Goal: Task Accomplishment & Management: Manage account settings

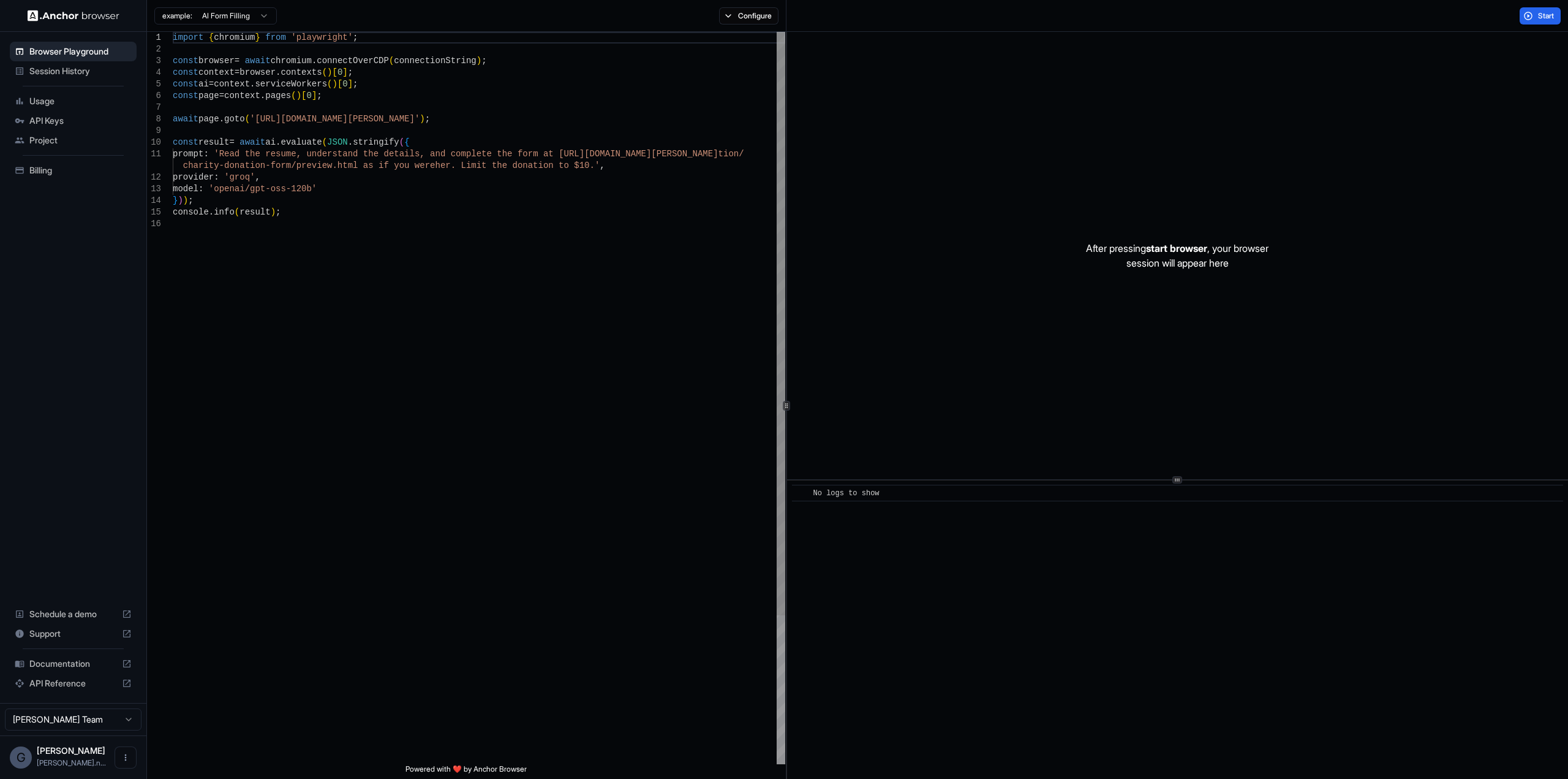
click at [317, 54] on div "import { chromium } from 'playwright' ; const browser = await chromium . connec…" at bounding box center [479, 491] width 612 height 919
click at [354, 95] on div "import { chromium } from 'playwright' ; const browser = await chromium . connec…" at bounding box center [479, 491] width 612 height 919
click at [428, 59] on div "import { chromium } from 'playwright' ; const browser = await chromium . connec…" at bounding box center [479, 491] width 612 height 919
click at [751, 14] on button "Configure" at bounding box center [748, 16] width 59 height 17
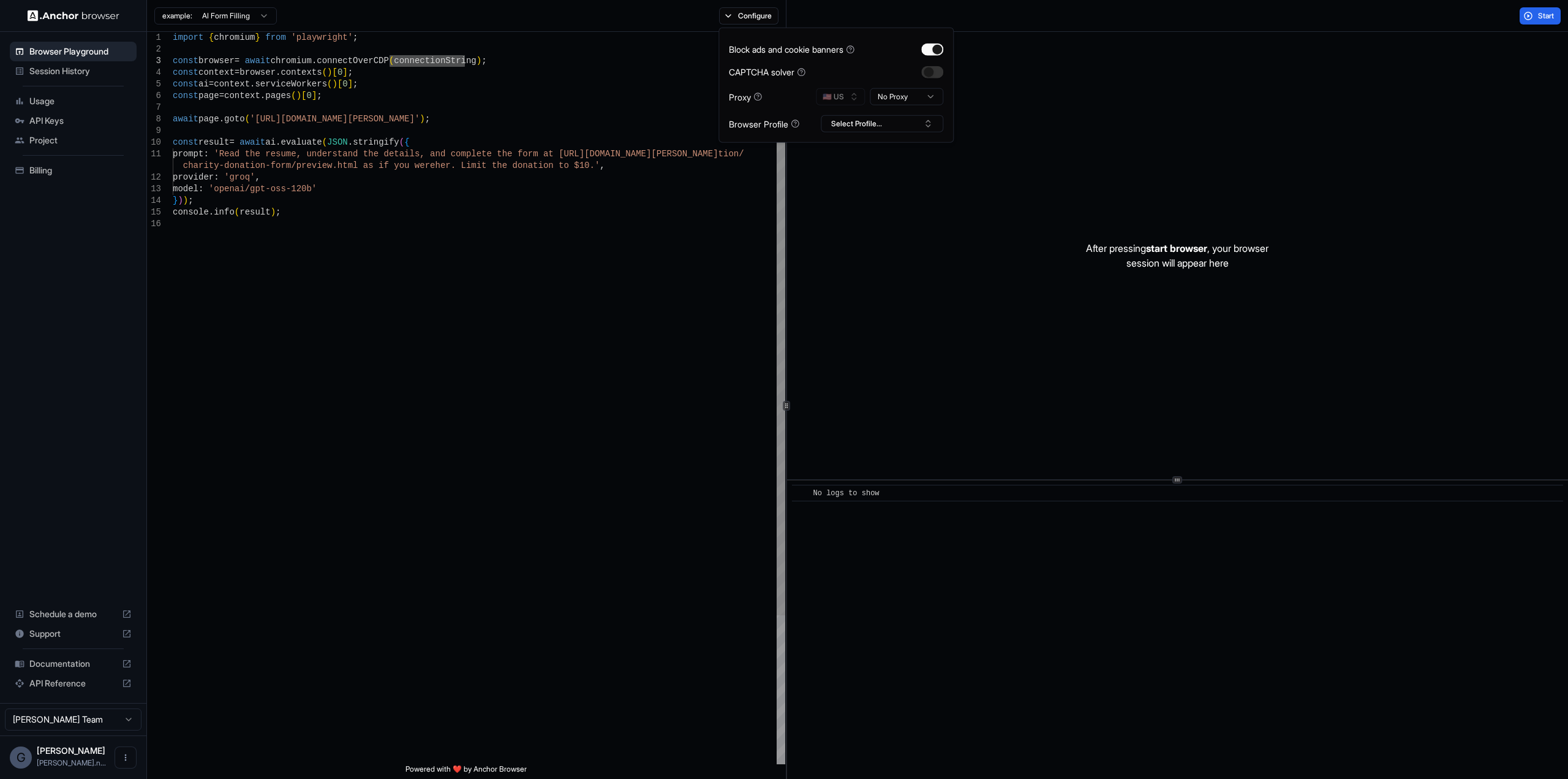
click at [324, 114] on div "import { chromium } from 'playwright' ; const browser = await chromium . connec…" at bounding box center [479, 491] width 612 height 919
click at [476, 72] on div "import { chromium } from 'playwright' ; const browser = await chromium . connec…" at bounding box center [479, 491] width 612 height 919
click at [395, 49] on div "import { chromium } from 'playwright' ; const browser = await chromium . connec…" at bounding box center [479, 491] width 612 height 919
click at [72, 666] on span "Documentation" at bounding box center [73, 663] width 87 height 12
click at [54, 121] on span "API Keys" at bounding box center [80, 121] width 102 height 12
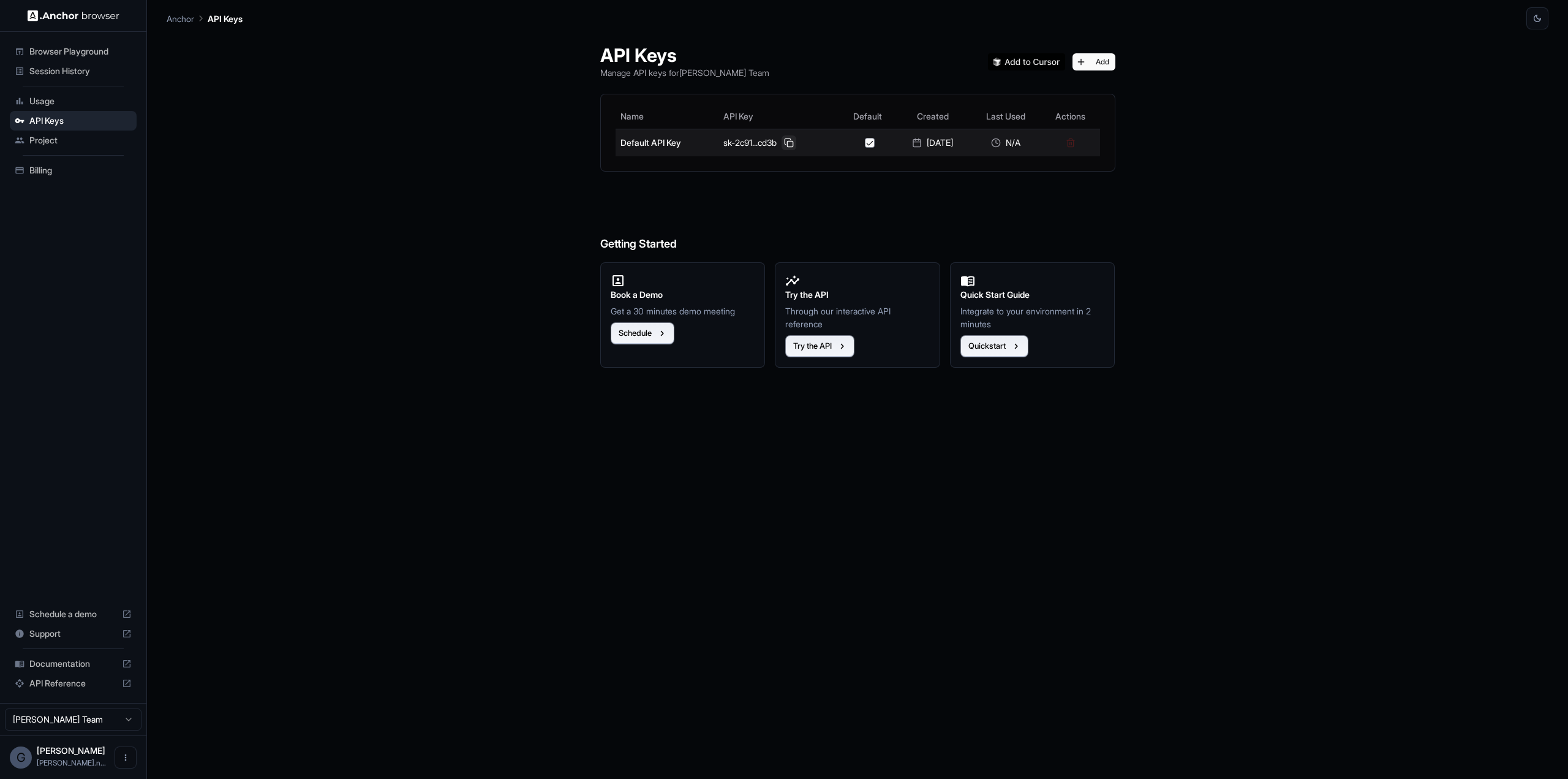
click at [784, 137] on button at bounding box center [789, 142] width 15 height 15
click at [73, 67] on span "Session History" at bounding box center [80, 70] width 102 height 12
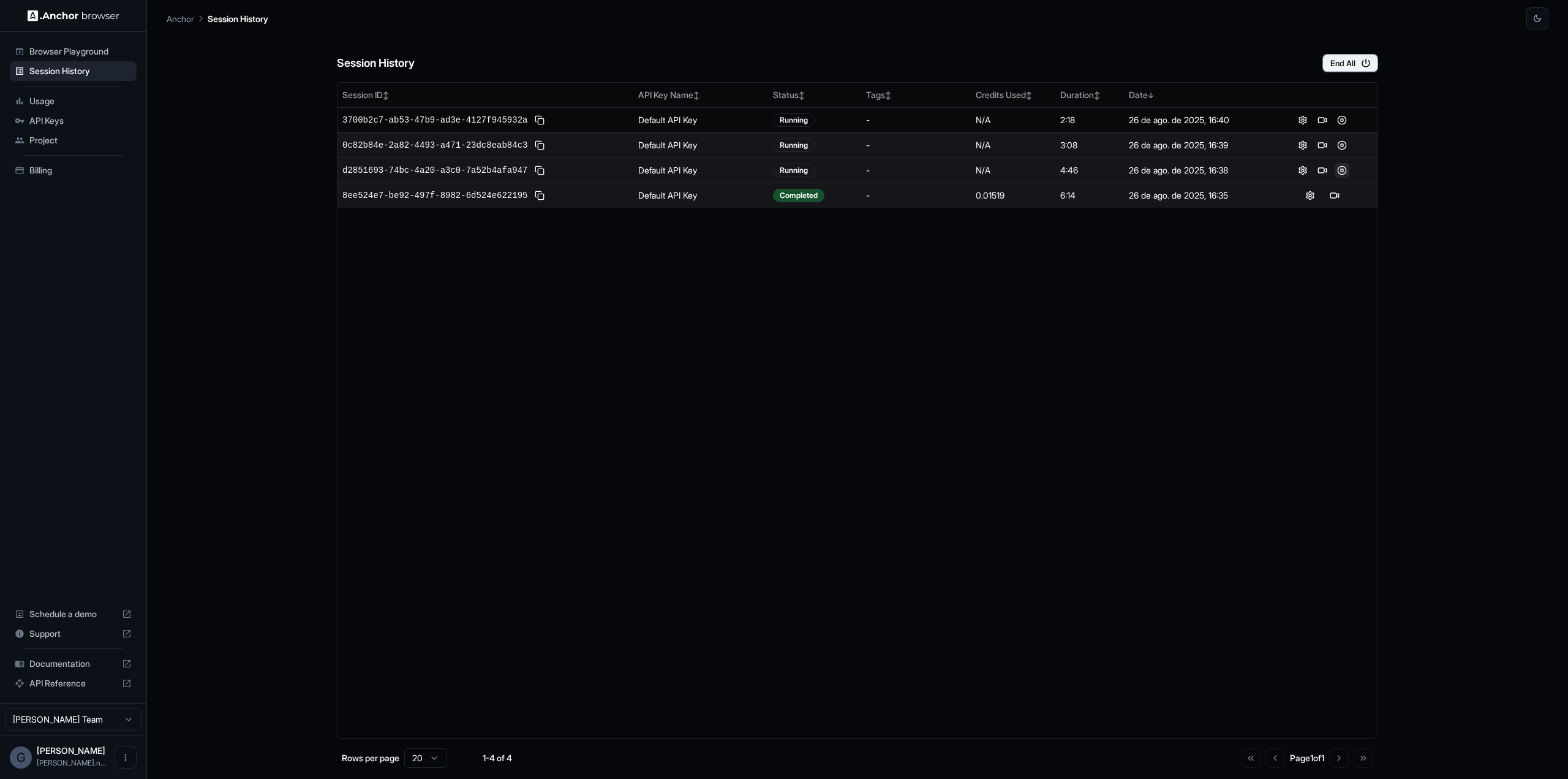
click at [1342, 169] on button at bounding box center [1342, 170] width 15 height 15
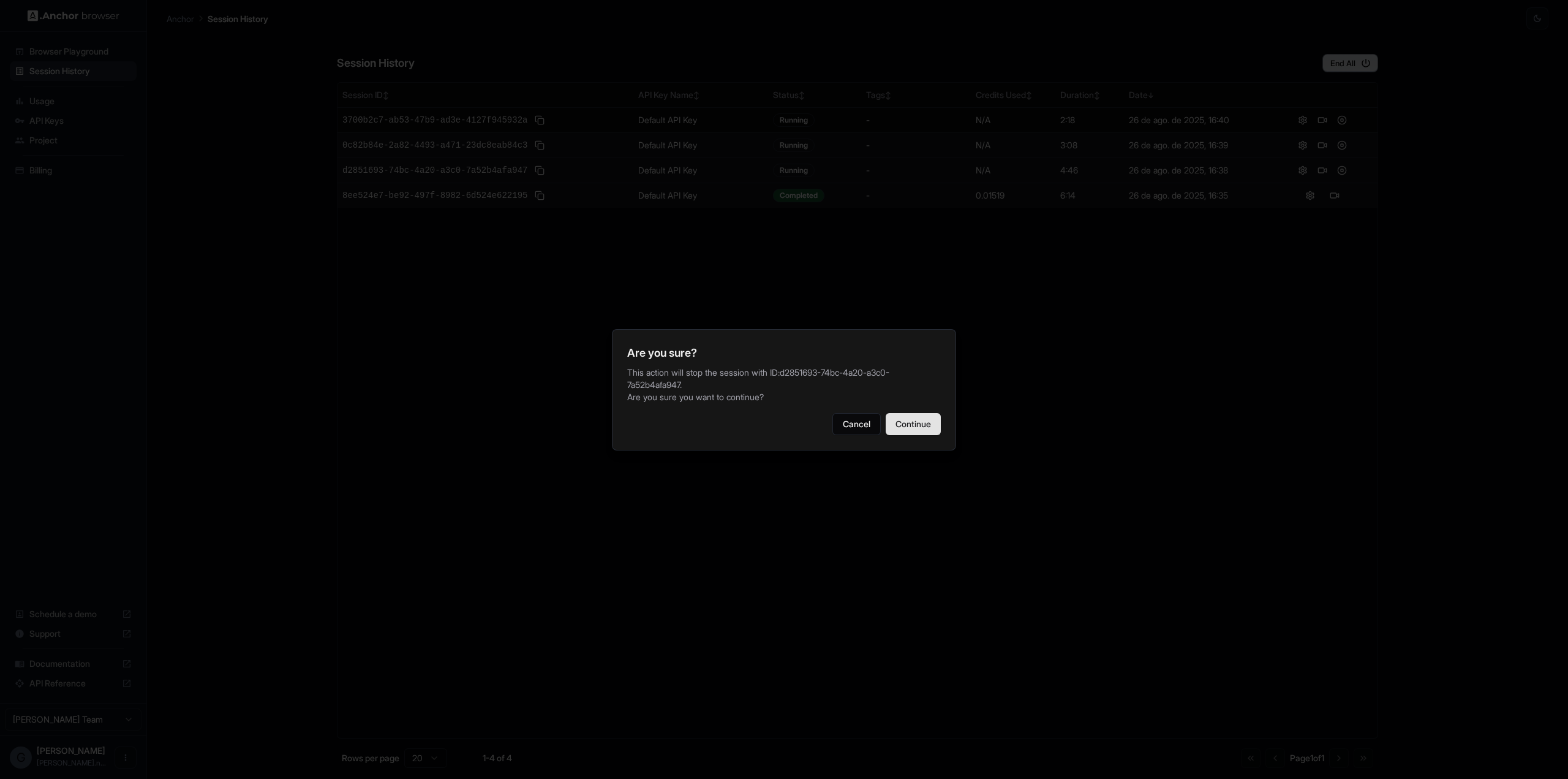
click at [901, 421] on button "Continue" at bounding box center [913, 424] width 55 height 22
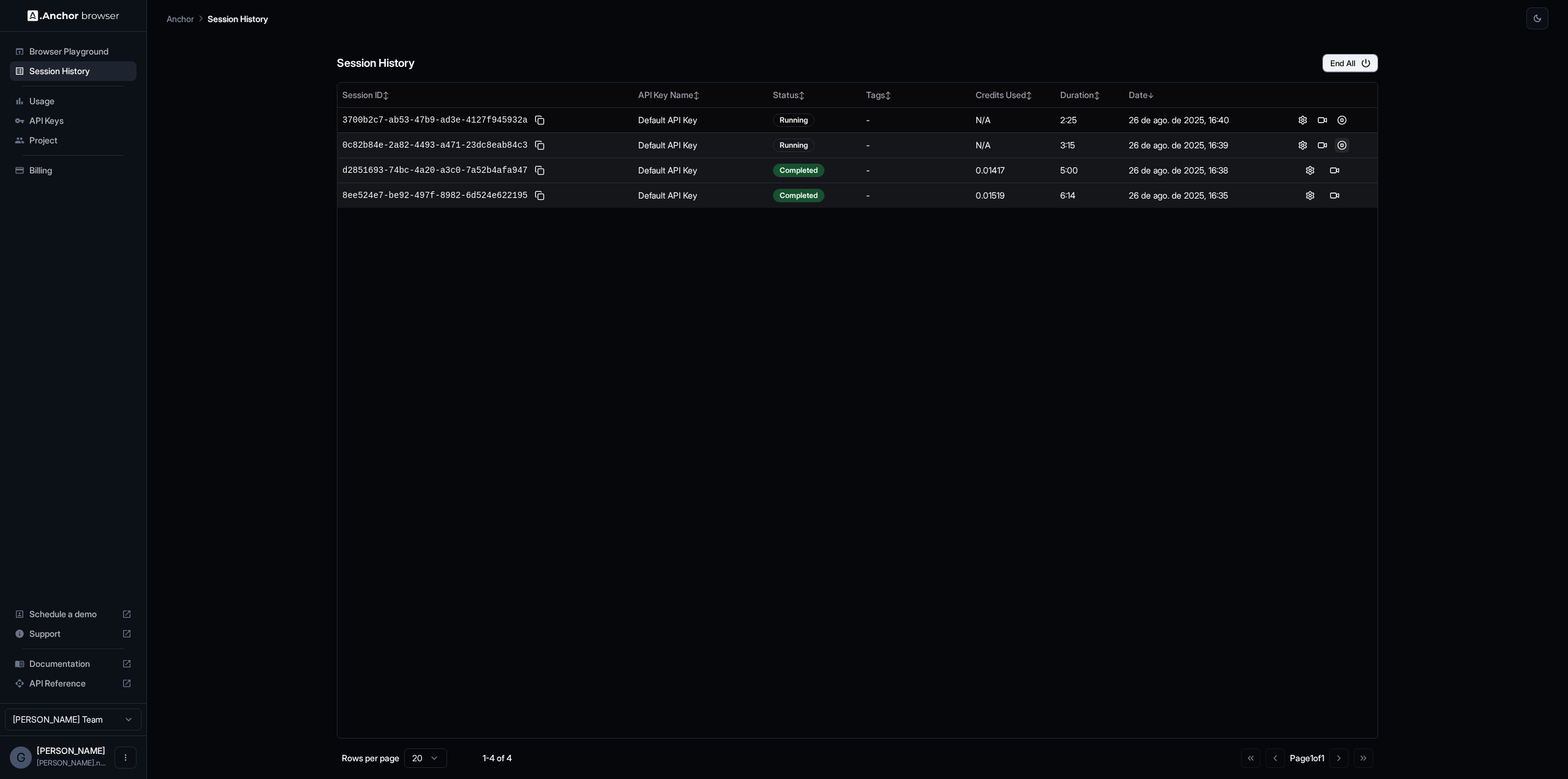
click at [1341, 142] on button at bounding box center [1342, 145] width 15 height 15
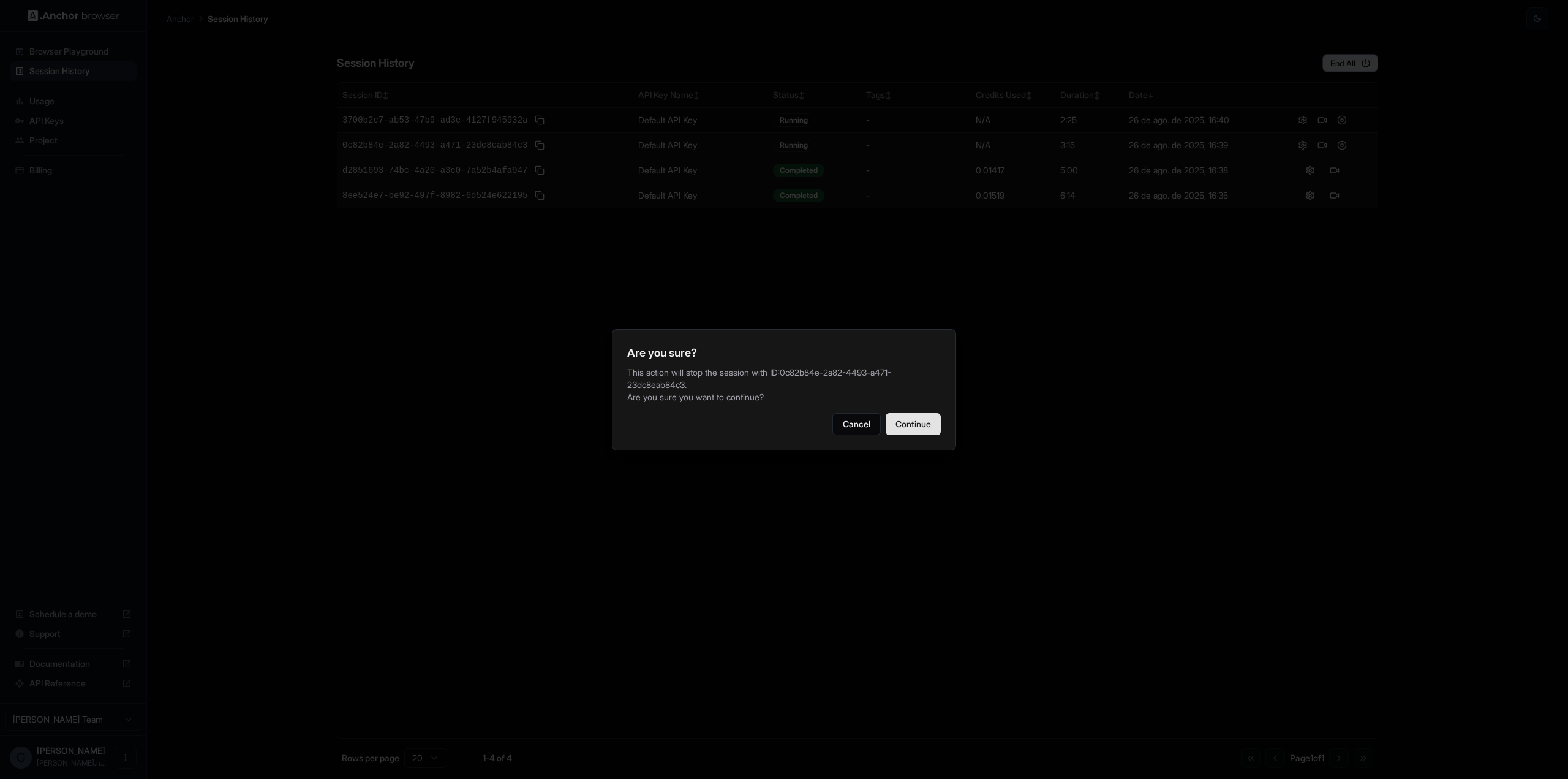
drag, startPoint x: 922, startPoint y: 428, endPoint x: 1377, endPoint y: 147, distance: 534.8
click at [922, 428] on button "Continue" at bounding box center [913, 424] width 55 height 22
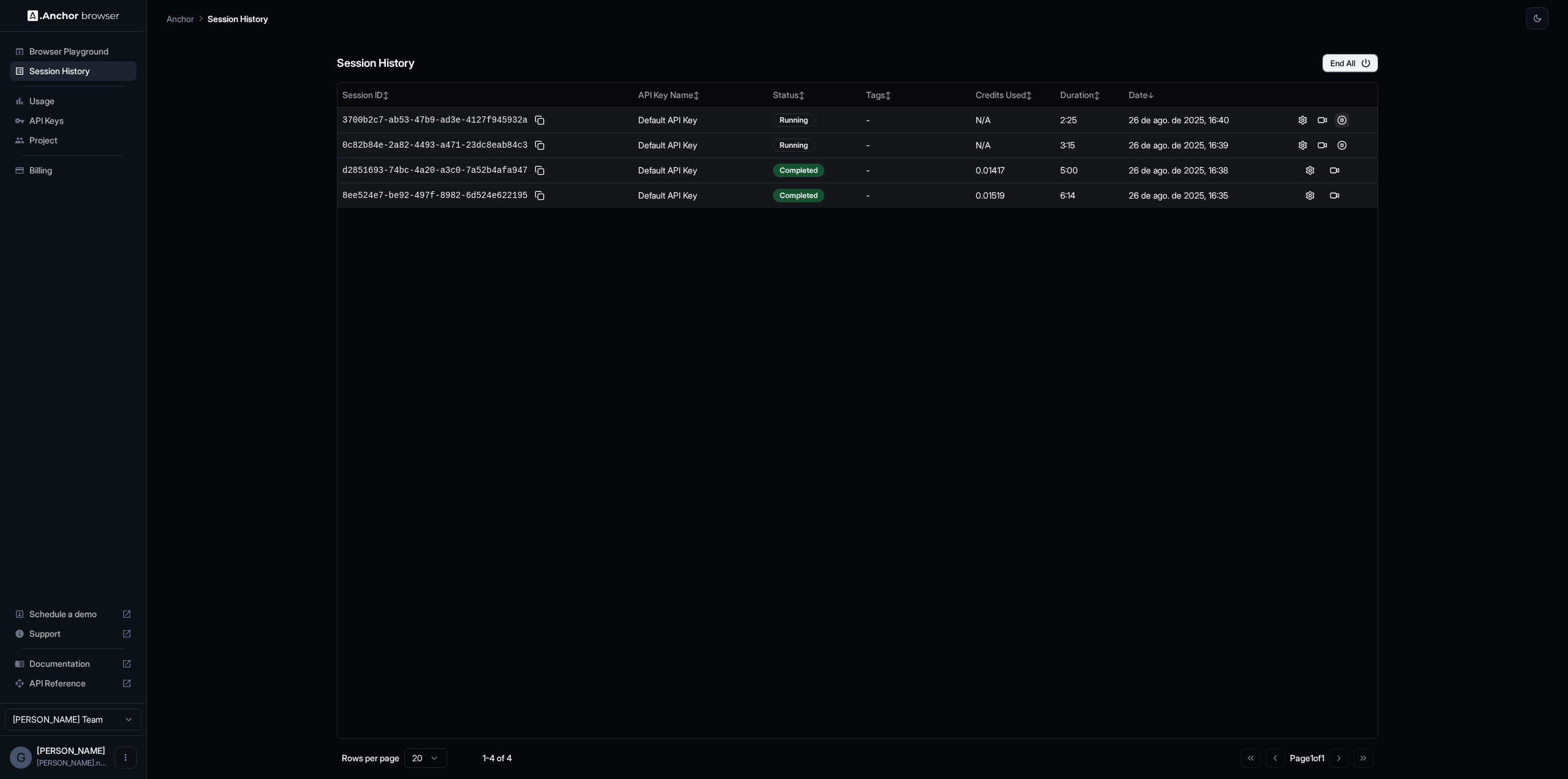
click at [1342, 116] on button at bounding box center [1342, 120] width 15 height 15
click at [1348, 62] on button "End All" at bounding box center [1350, 63] width 56 height 18
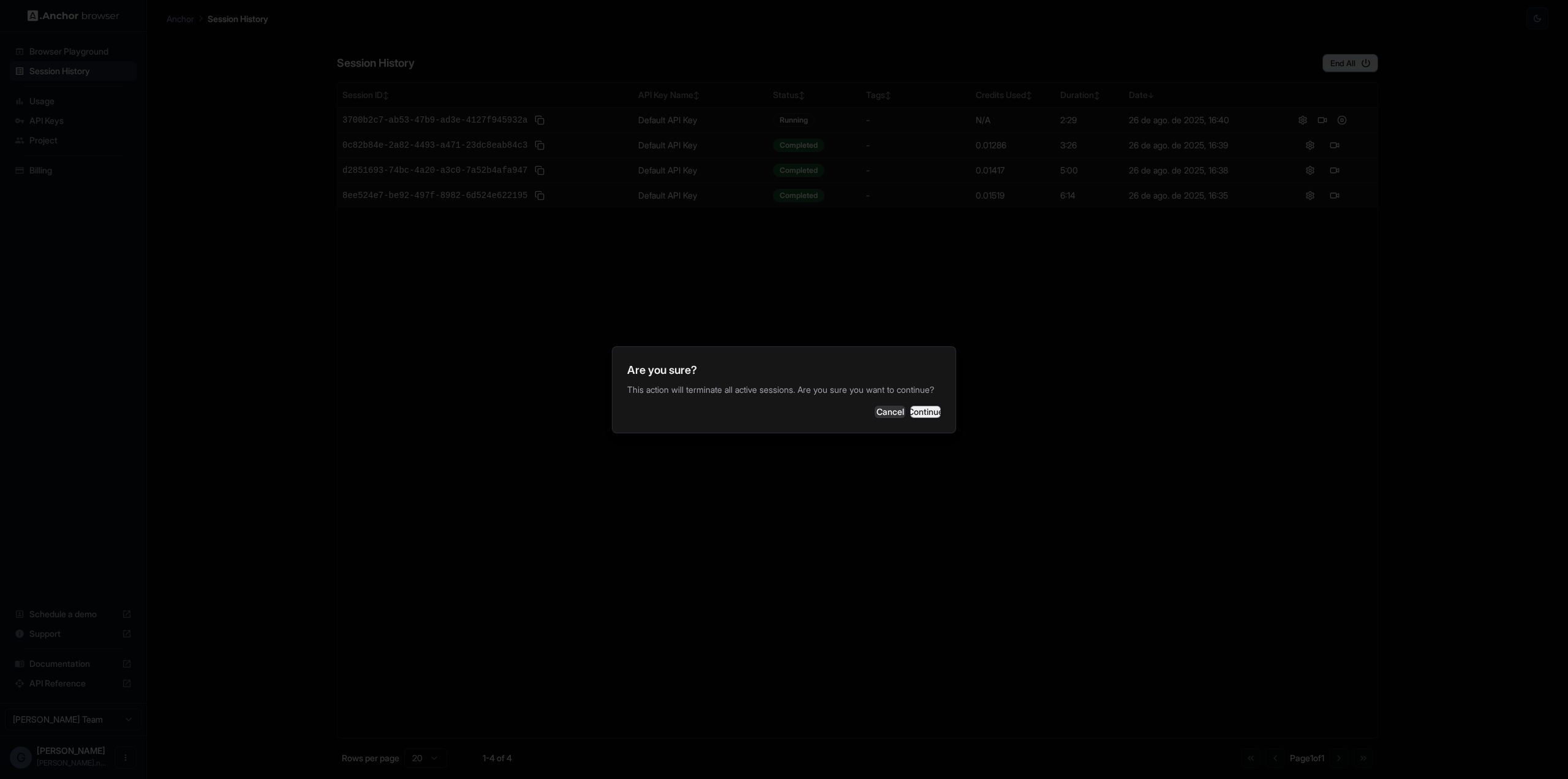
click at [915, 416] on button "Continue" at bounding box center [925, 411] width 30 height 12
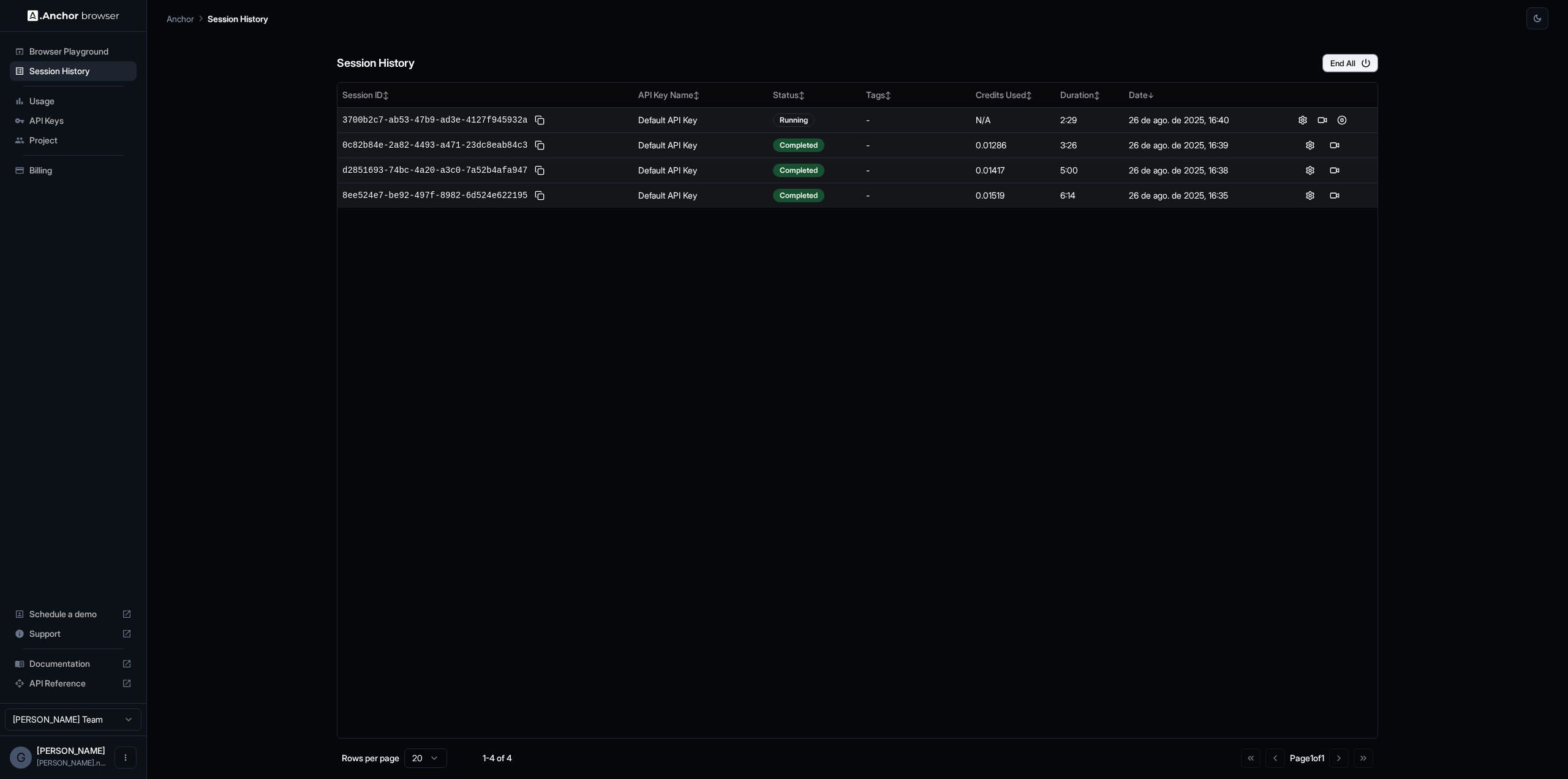
click at [1455, 89] on div "Session History End All Session ID ↕ API Key Name ↕ Status ↕ Tags ↕ Credits Use…" at bounding box center [857, 404] width 1382 height 749
click at [1441, 137] on div "Session History End All Session ID ↕ API Key Name ↕ Status ↕ Tags ↕ Credits Use…" at bounding box center [857, 404] width 1382 height 749
click at [1342, 121] on button at bounding box center [1342, 120] width 15 height 15
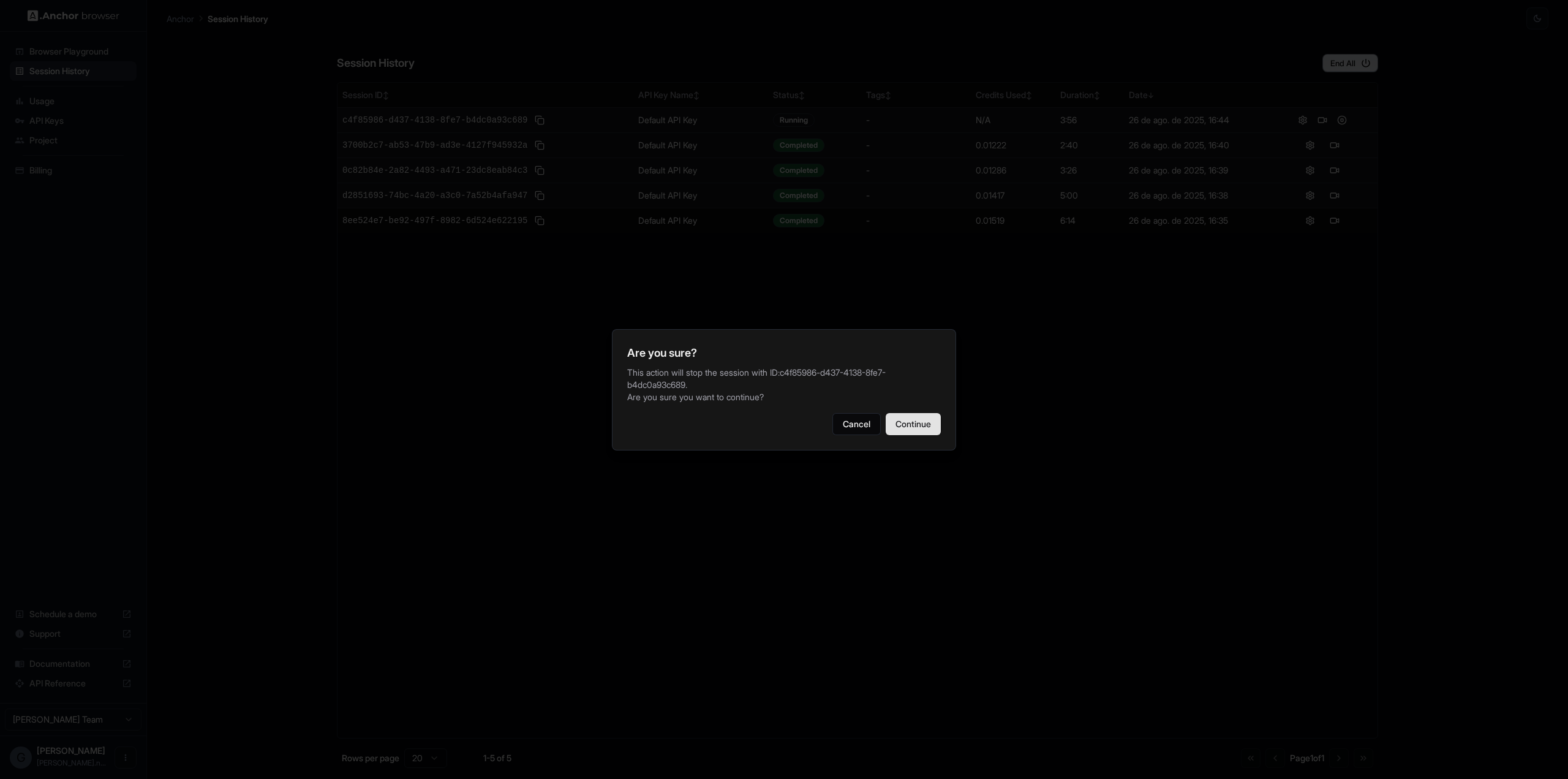
click at [925, 427] on button "Continue" at bounding box center [913, 424] width 55 height 22
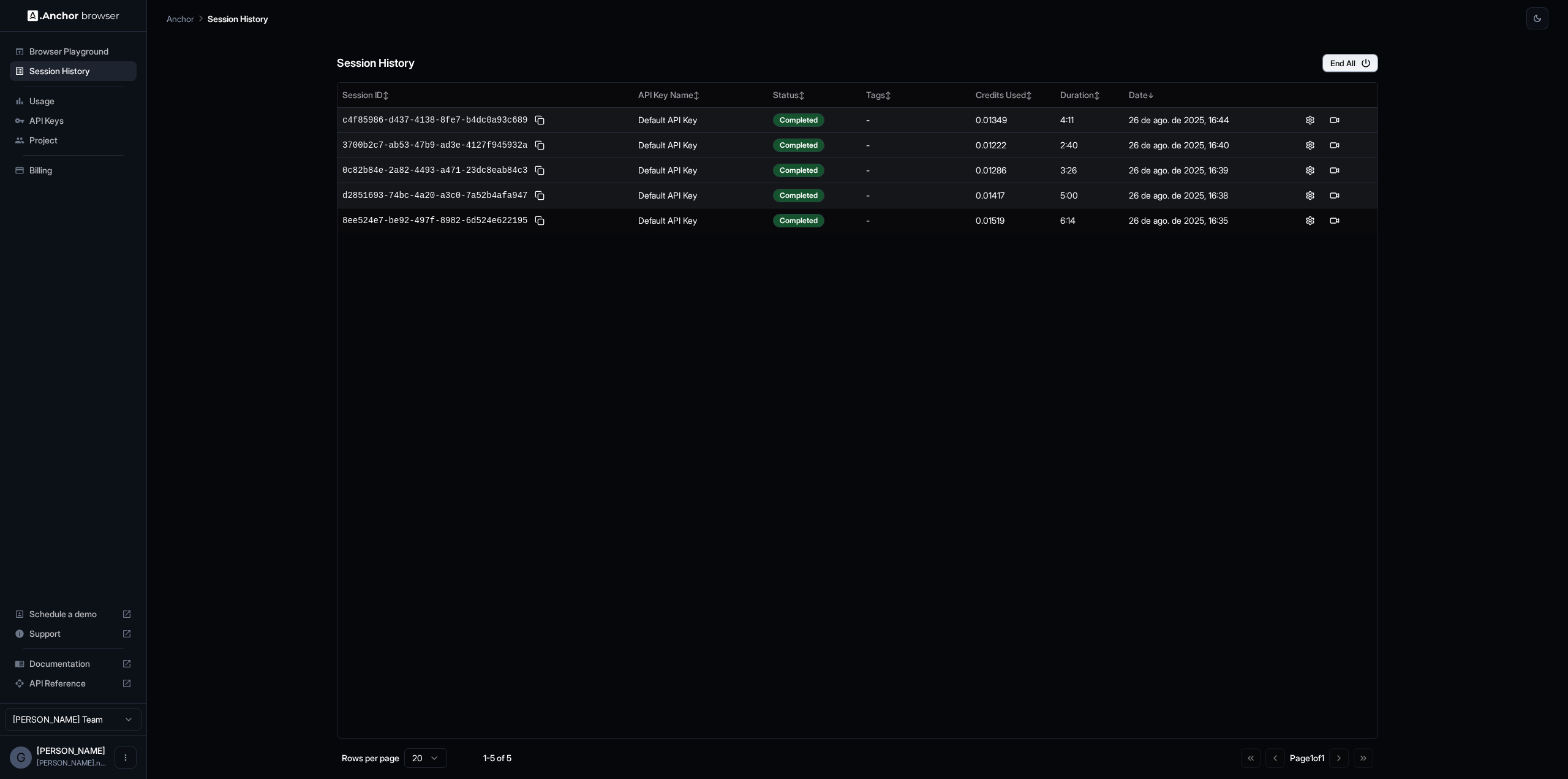
click at [770, 458] on div "Session ID ↕ API Key Name ↕ Status ↕ Tags ↕ Credits Used ↕ Duration ↕ Date ↓ c4…" at bounding box center [857, 410] width 1041 height 656
click at [61, 301] on div "Browser Playground Session History Usage API Keys Project Billing Schedule a de…" at bounding box center [73, 367] width 147 height 671
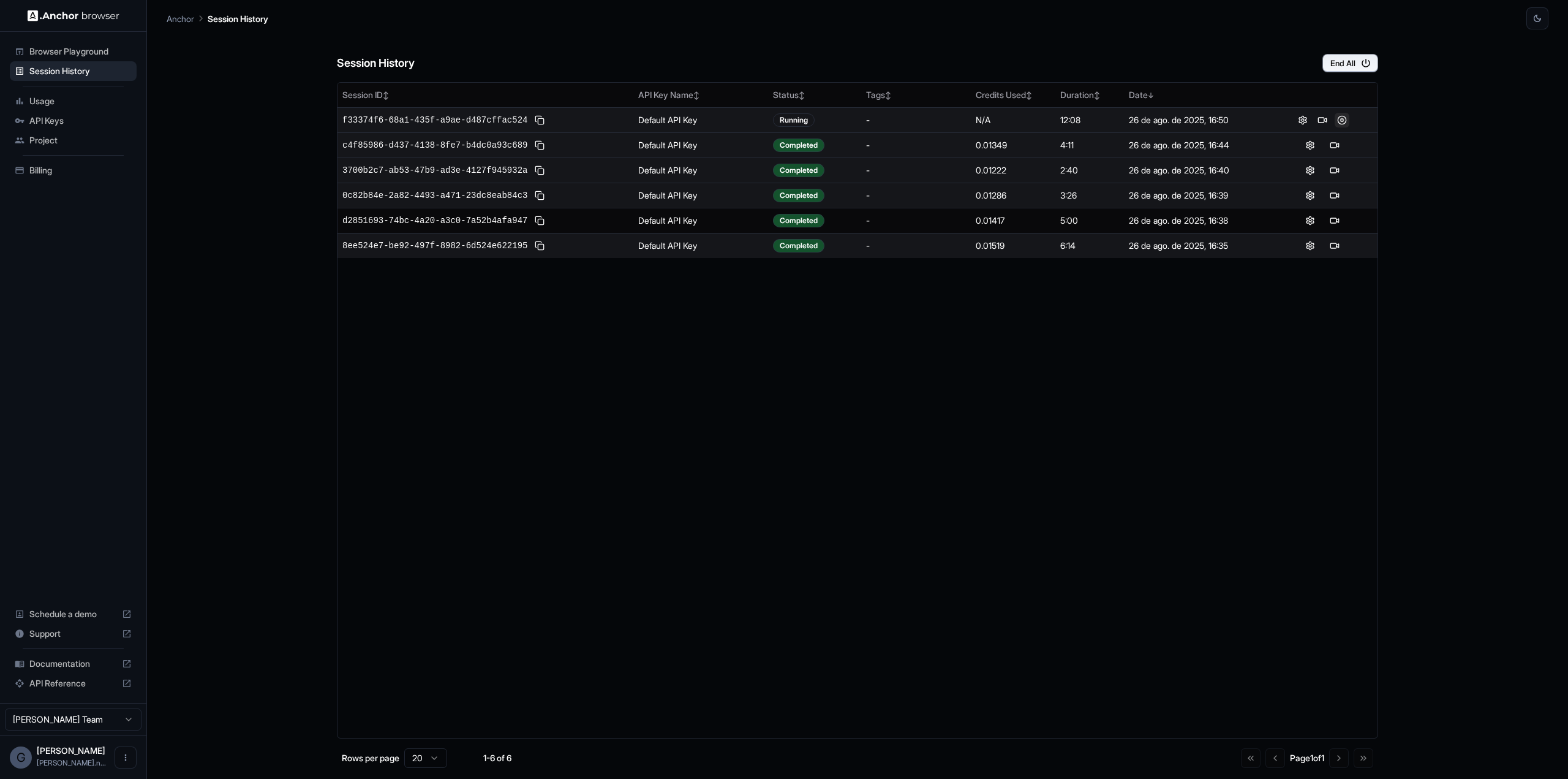
click at [1342, 122] on button at bounding box center [1342, 120] width 15 height 15
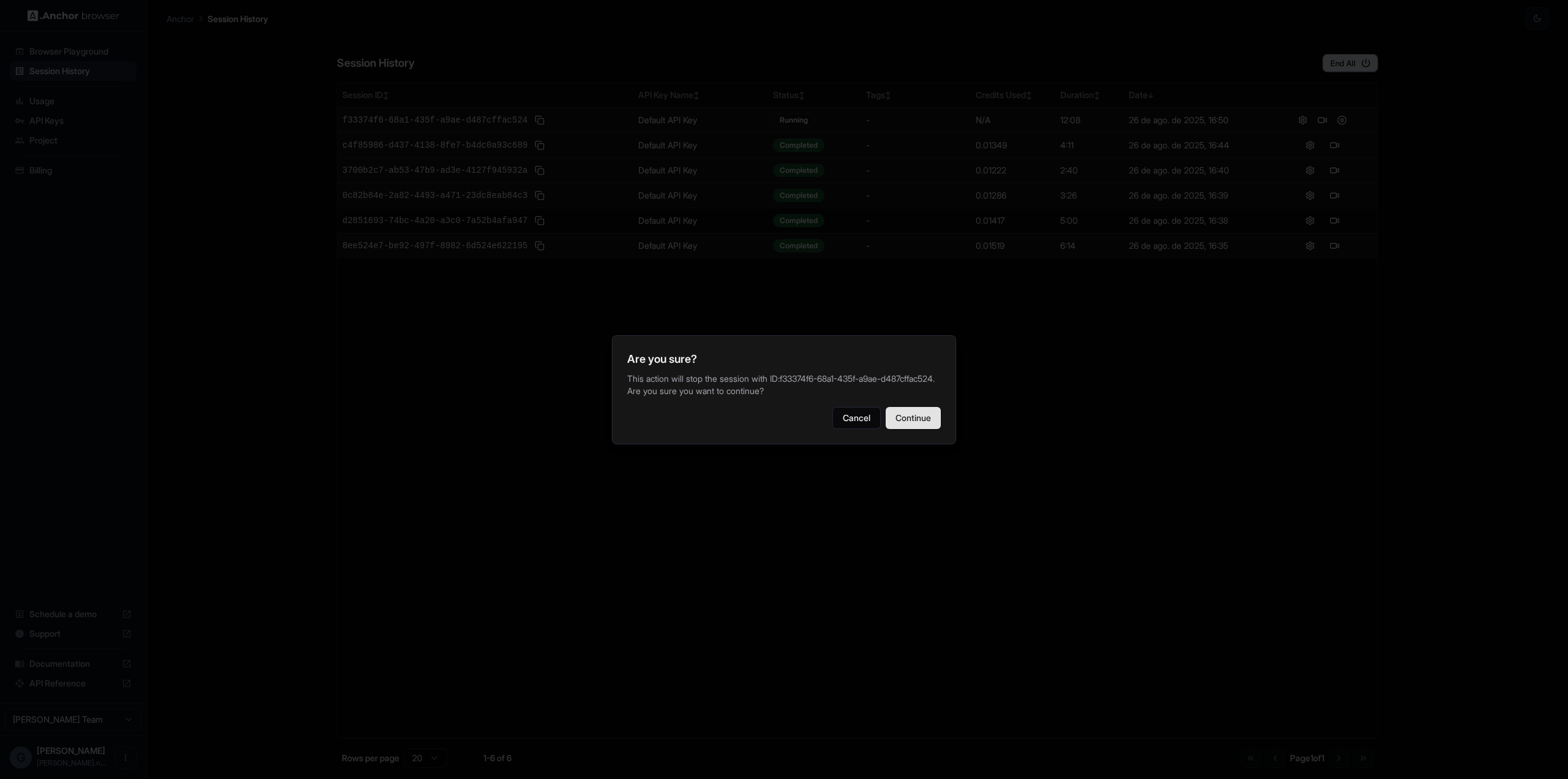
click at [916, 427] on button "Continue" at bounding box center [913, 417] width 55 height 22
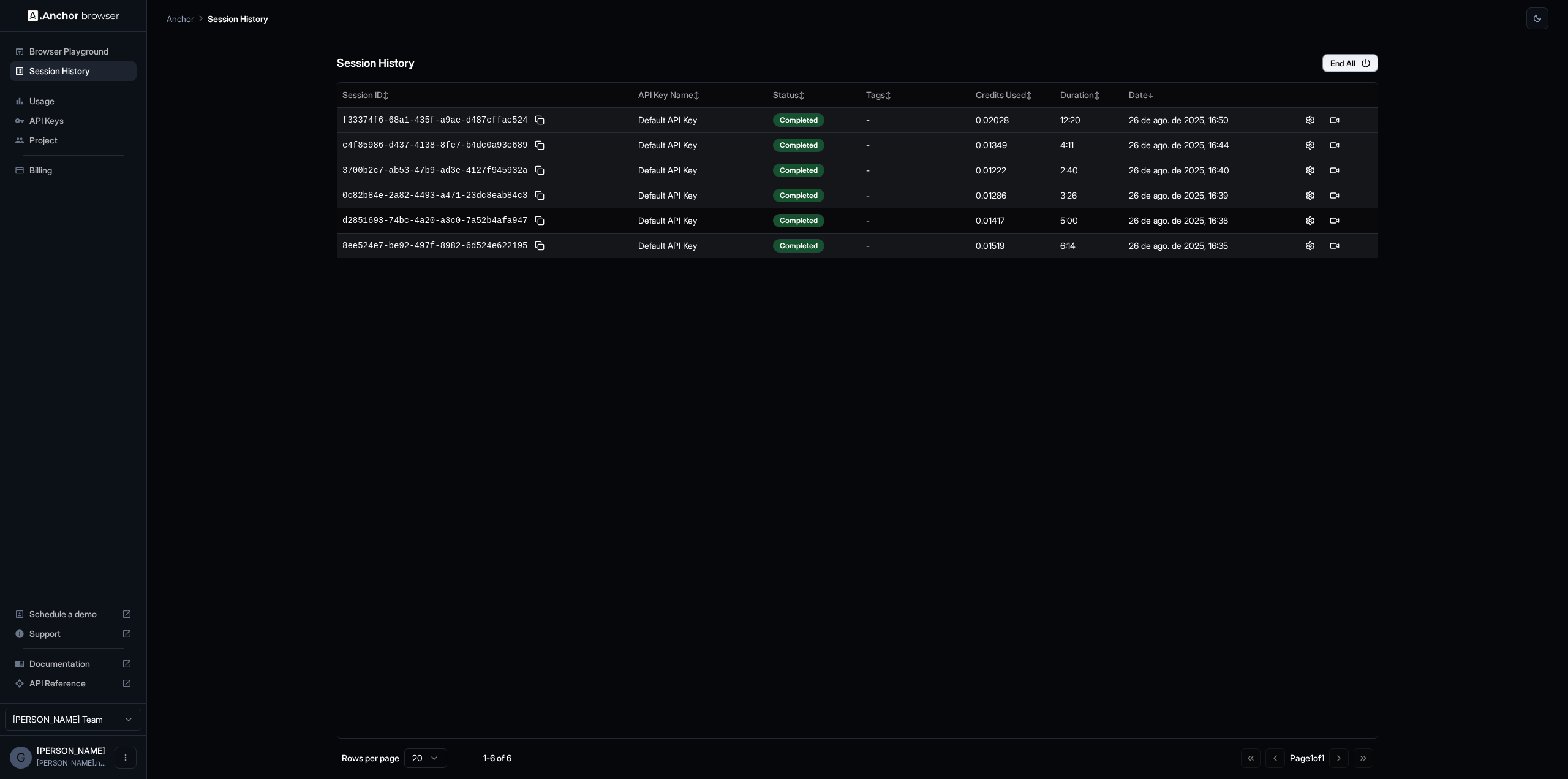
click at [257, 220] on div "Session History End All Session ID ↕ API Key Name ↕ Status ↕ Tags ↕ Credits Use…" at bounding box center [857, 404] width 1382 height 749
click at [55, 142] on span "Project" at bounding box center [80, 140] width 102 height 12
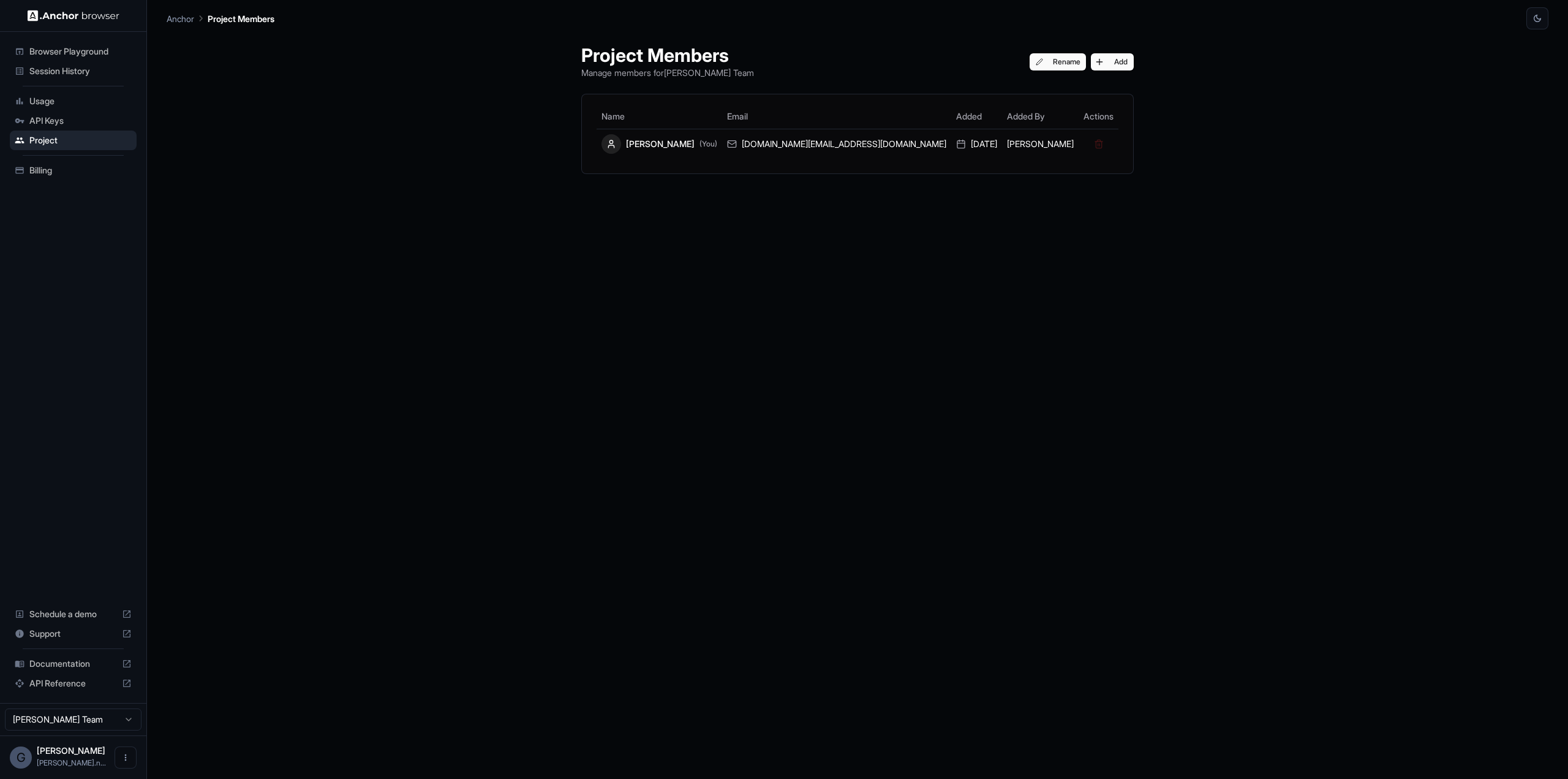
click at [27, 119] on div "API Keys" at bounding box center [73, 121] width 127 height 20
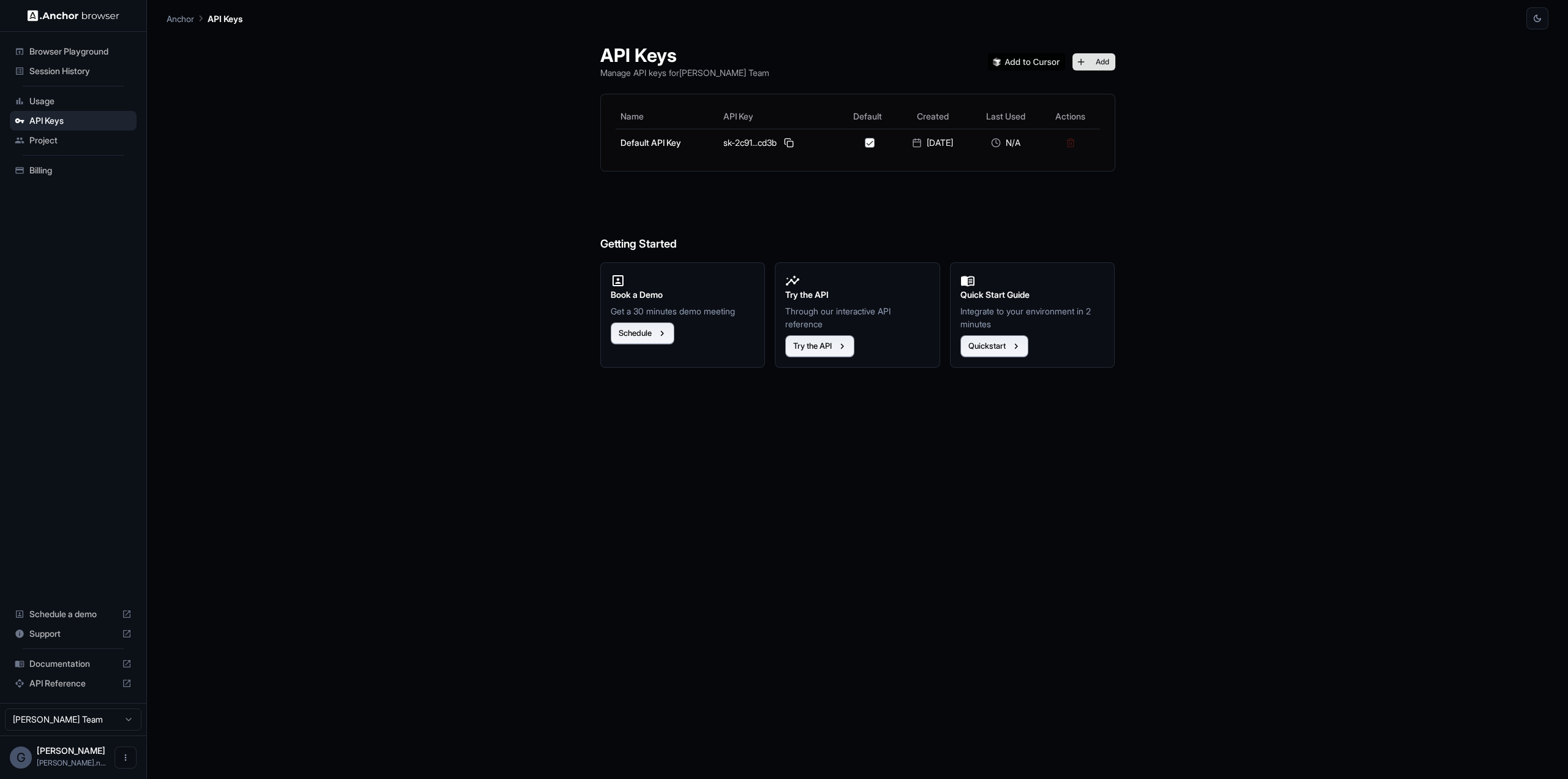
click at [1109, 59] on button "Add" at bounding box center [1094, 62] width 43 height 17
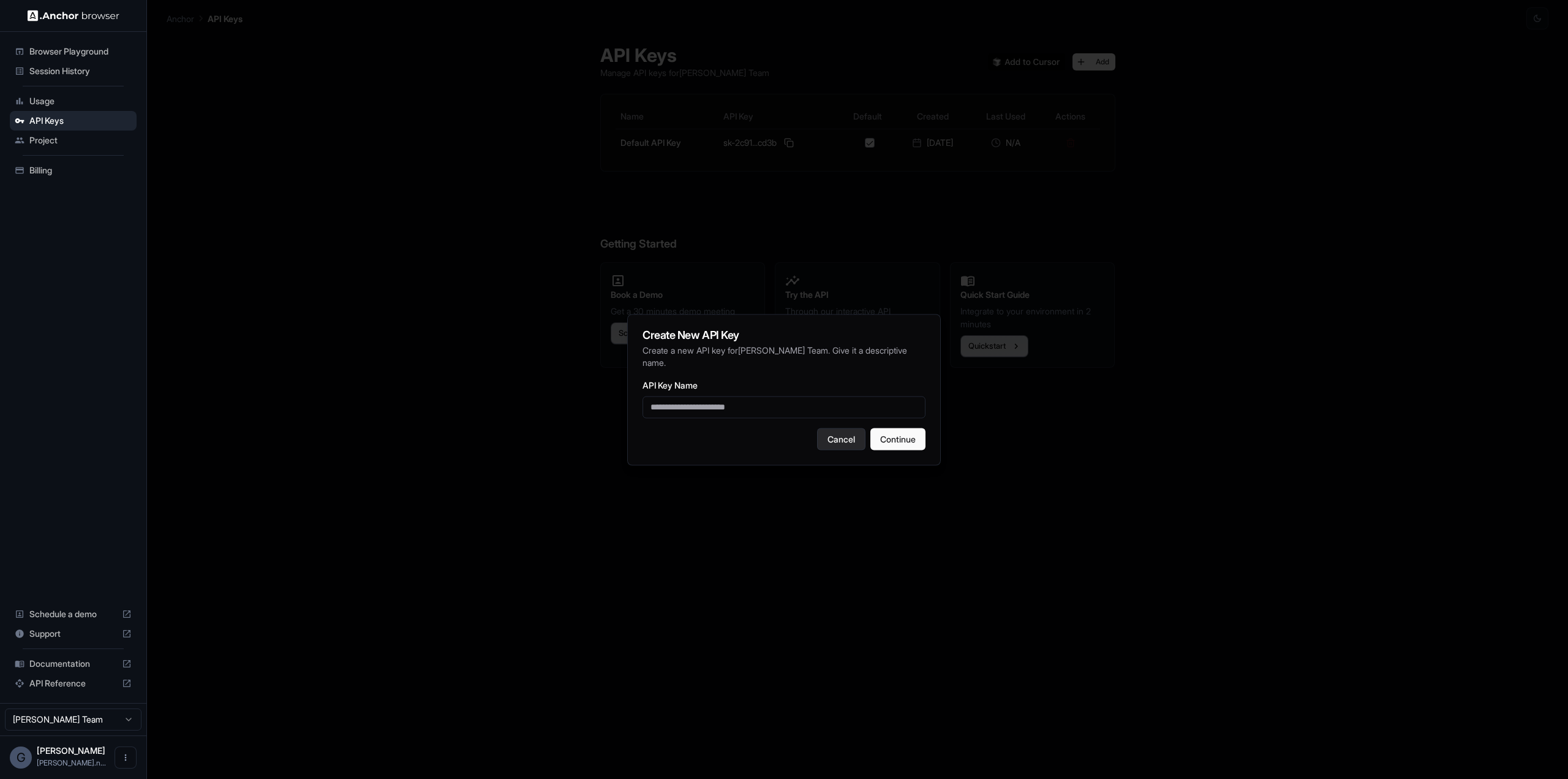
click at [828, 434] on button "Cancel" at bounding box center [841, 438] width 49 height 22
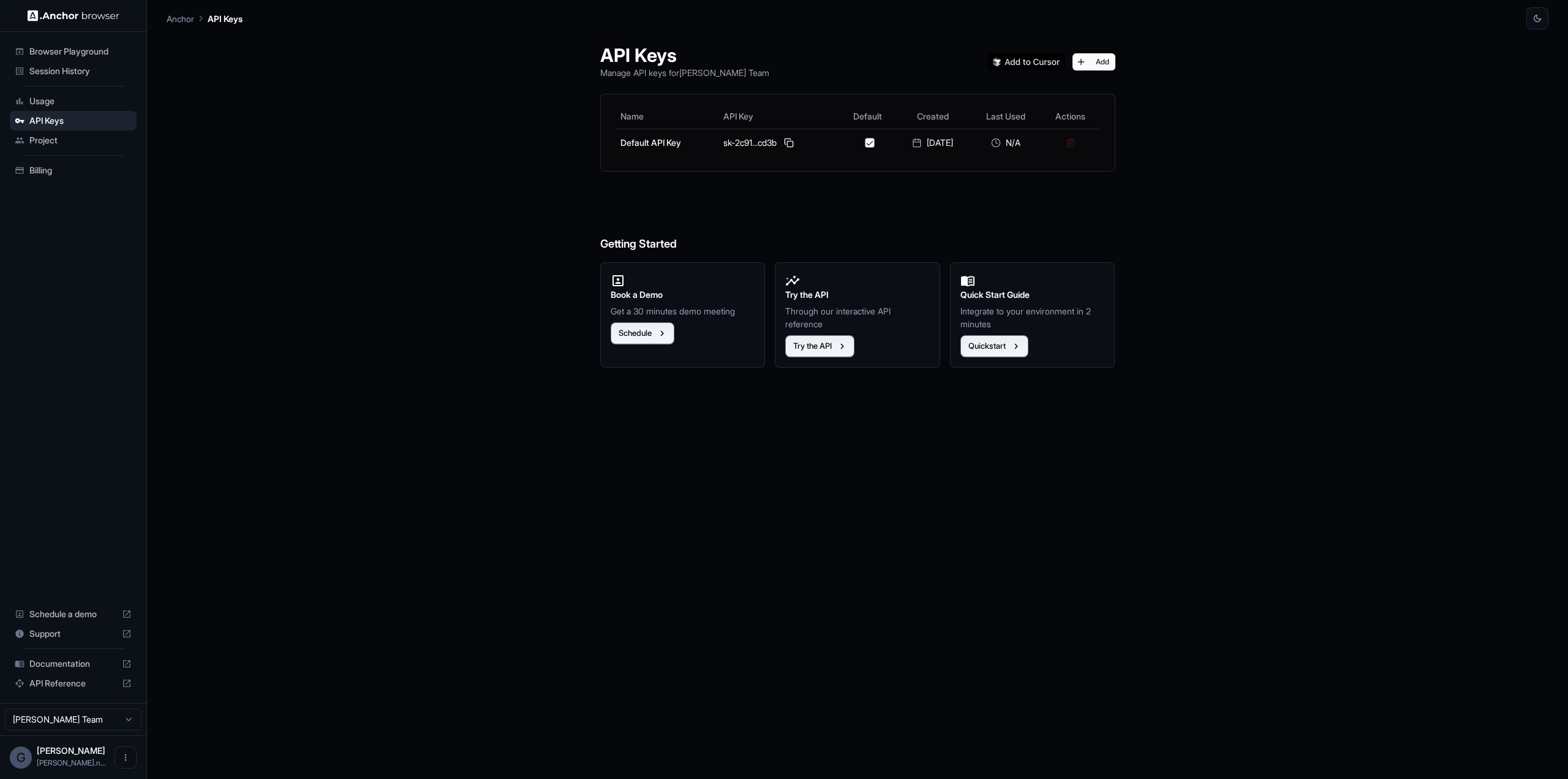
click at [58, 72] on span "Session History" at bounding box center [80, 70] width 102 height 12
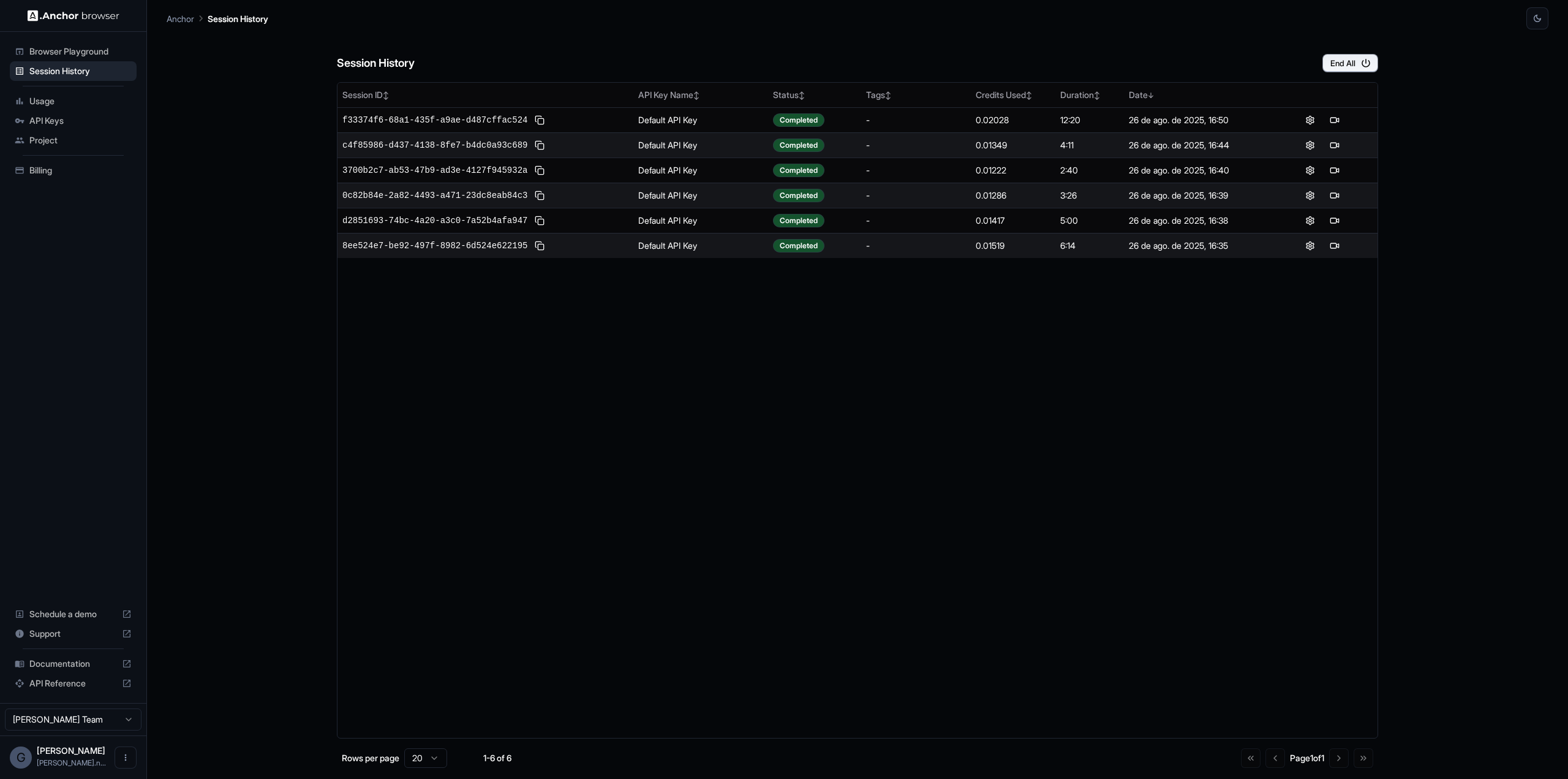
click at [63, 52] on span "Browser Playground" at bounding box center [80, 51] width 102 height 12
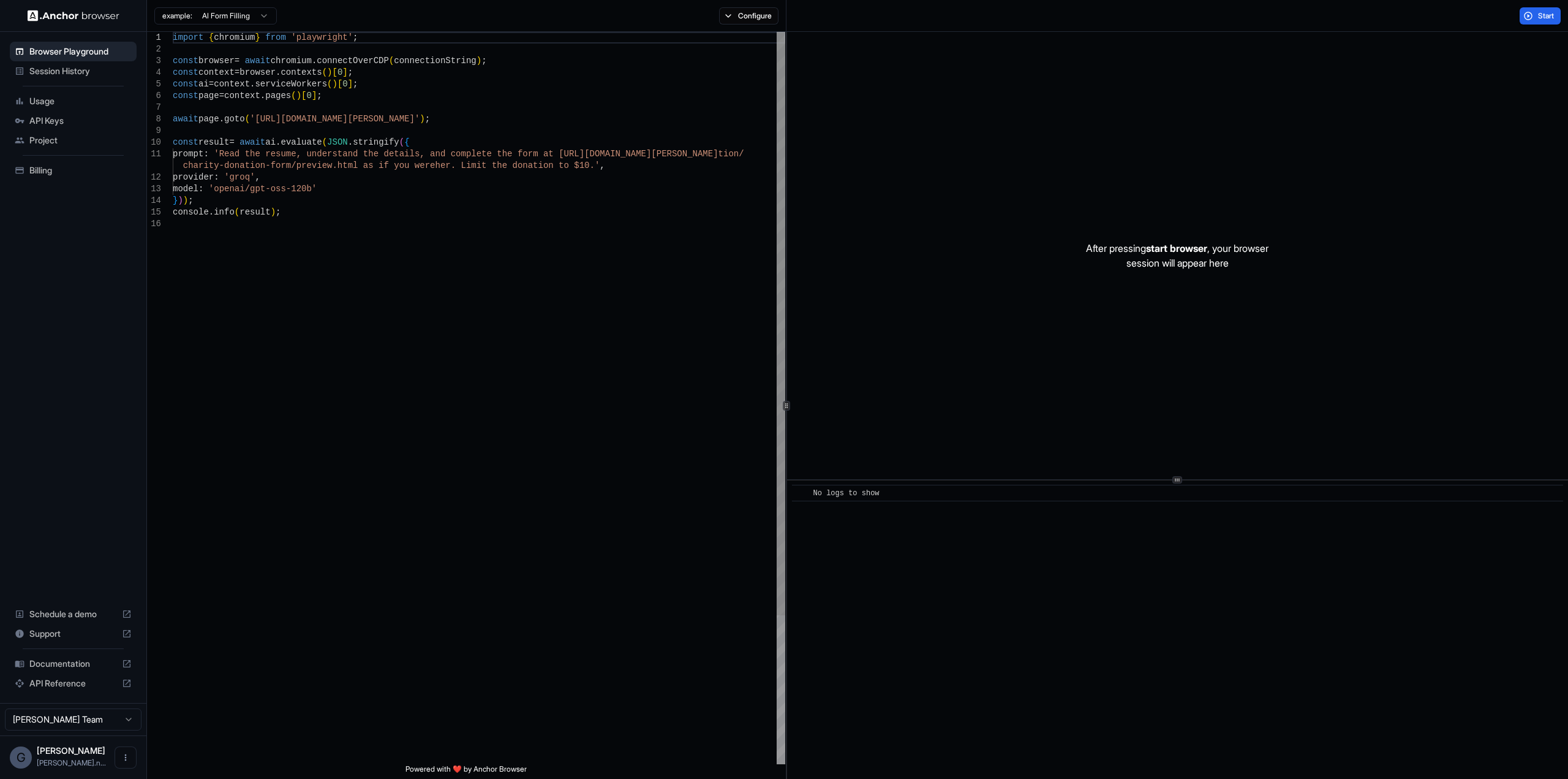
click at [434, 89] on div "import { chromium } from 'playwright' ; const browser = await chromium . connec…" at bounding box center [479, 491] width 612 height 919
click at [49, 166] on span "Billing" at bounding box center [80, 170] width 102 height 12
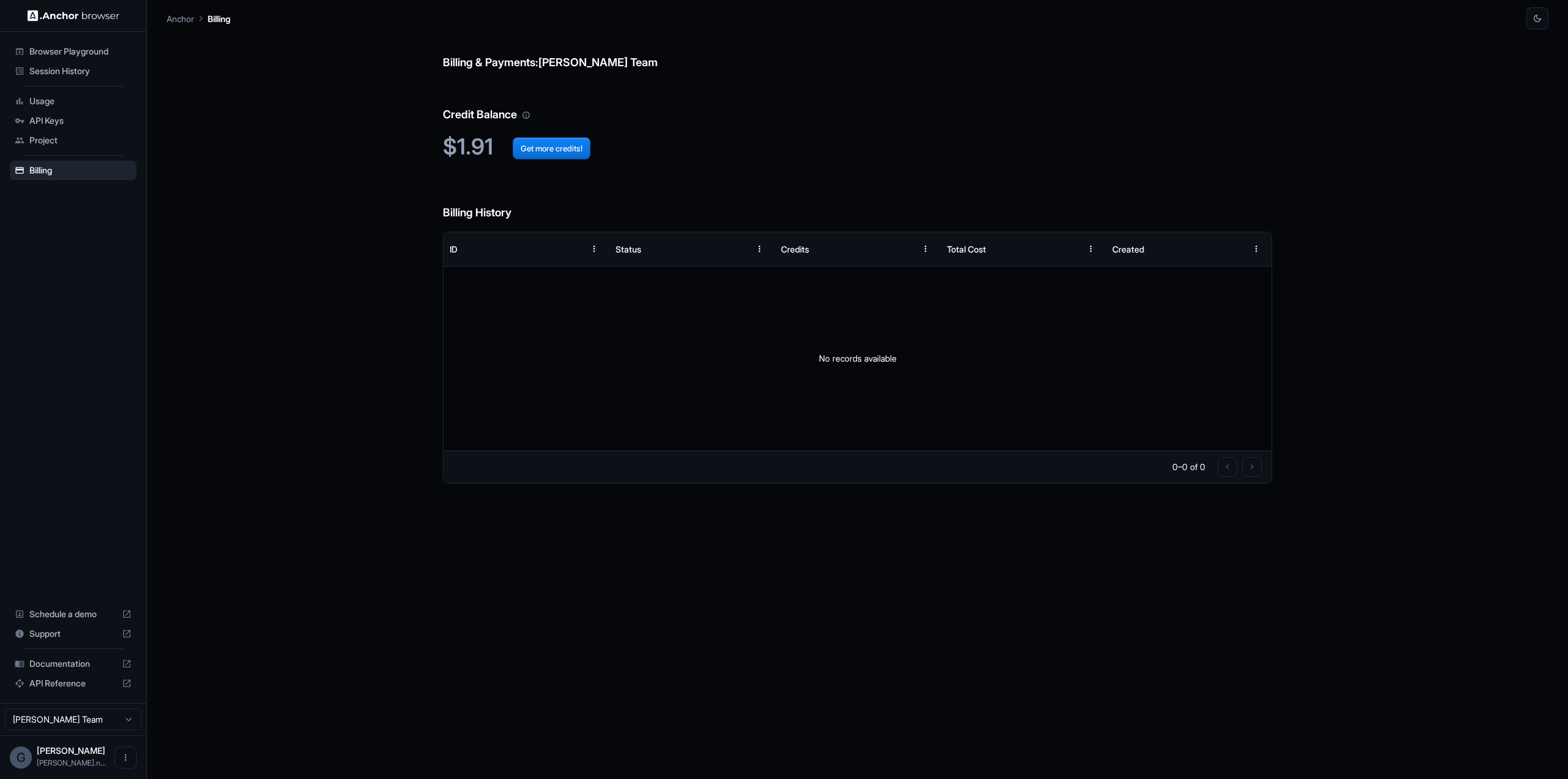
click at [63, 73] on span "Session History" at bounding box center [80, 70] width 102 height 12
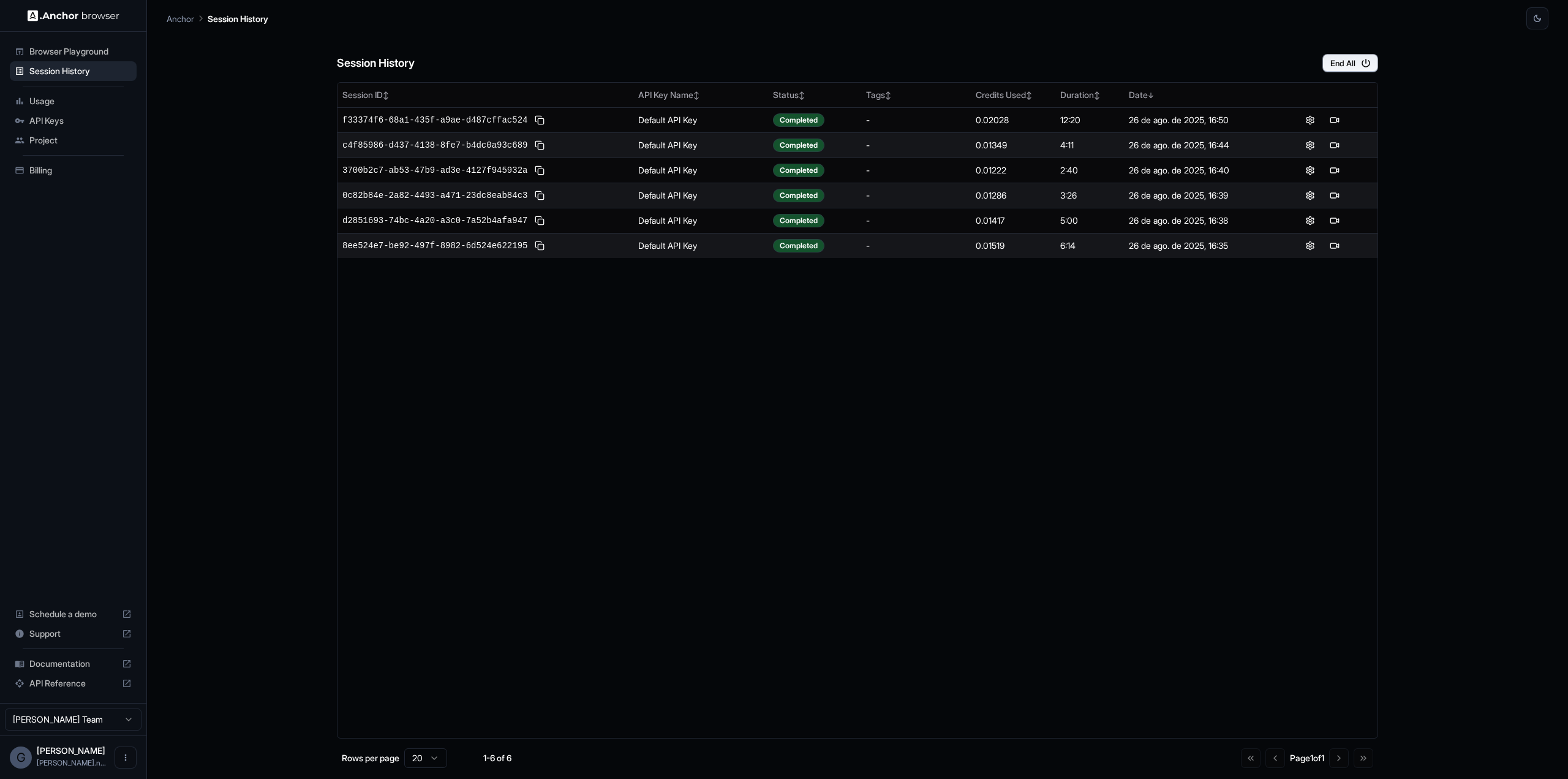
click at [43, 166] on span "Billing" at bounding box center [80, 170] width 102 height 12
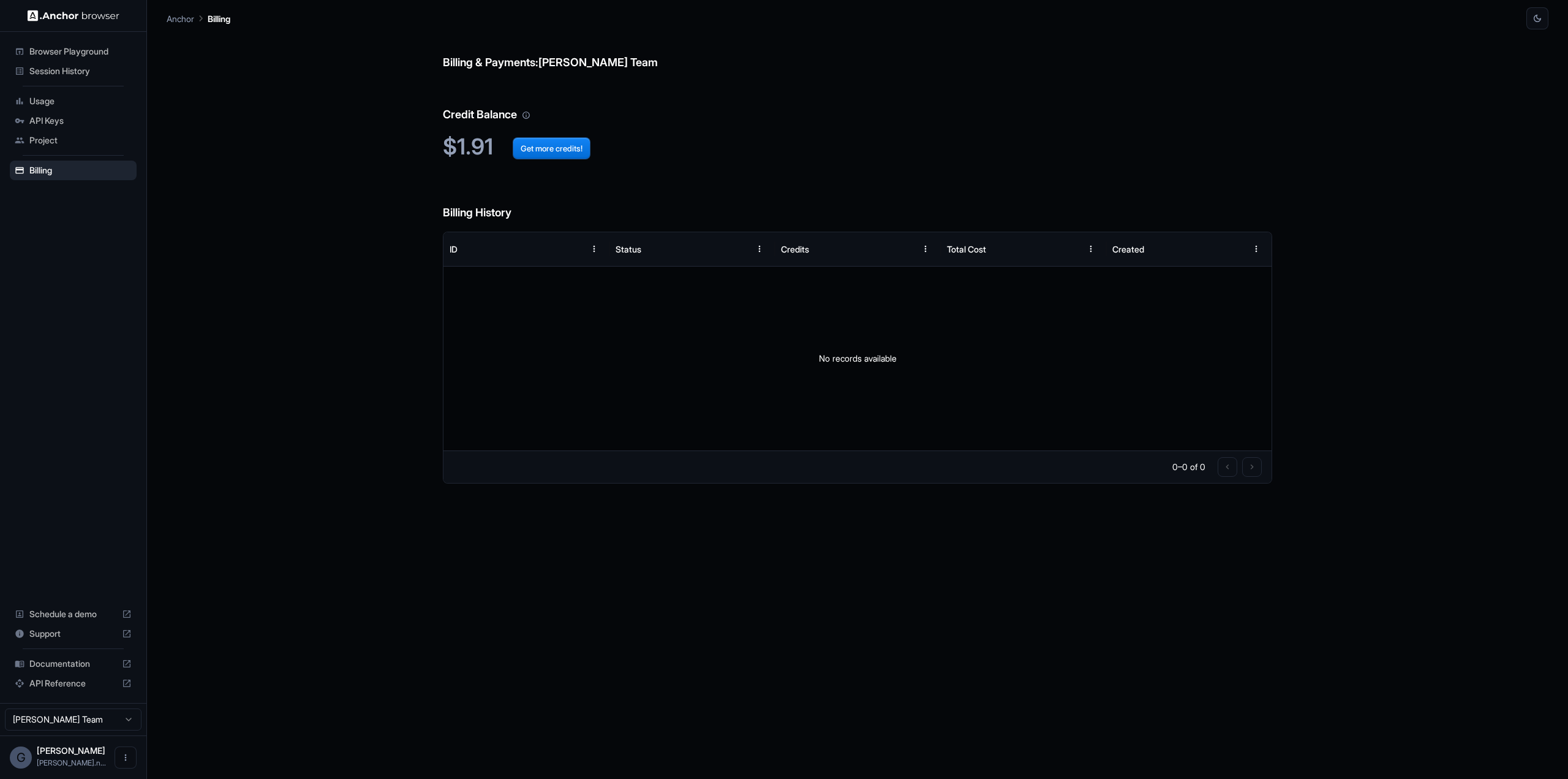
click at [63, 101] on span "Usage" at bounding box center [80, 101] width 102 height 12
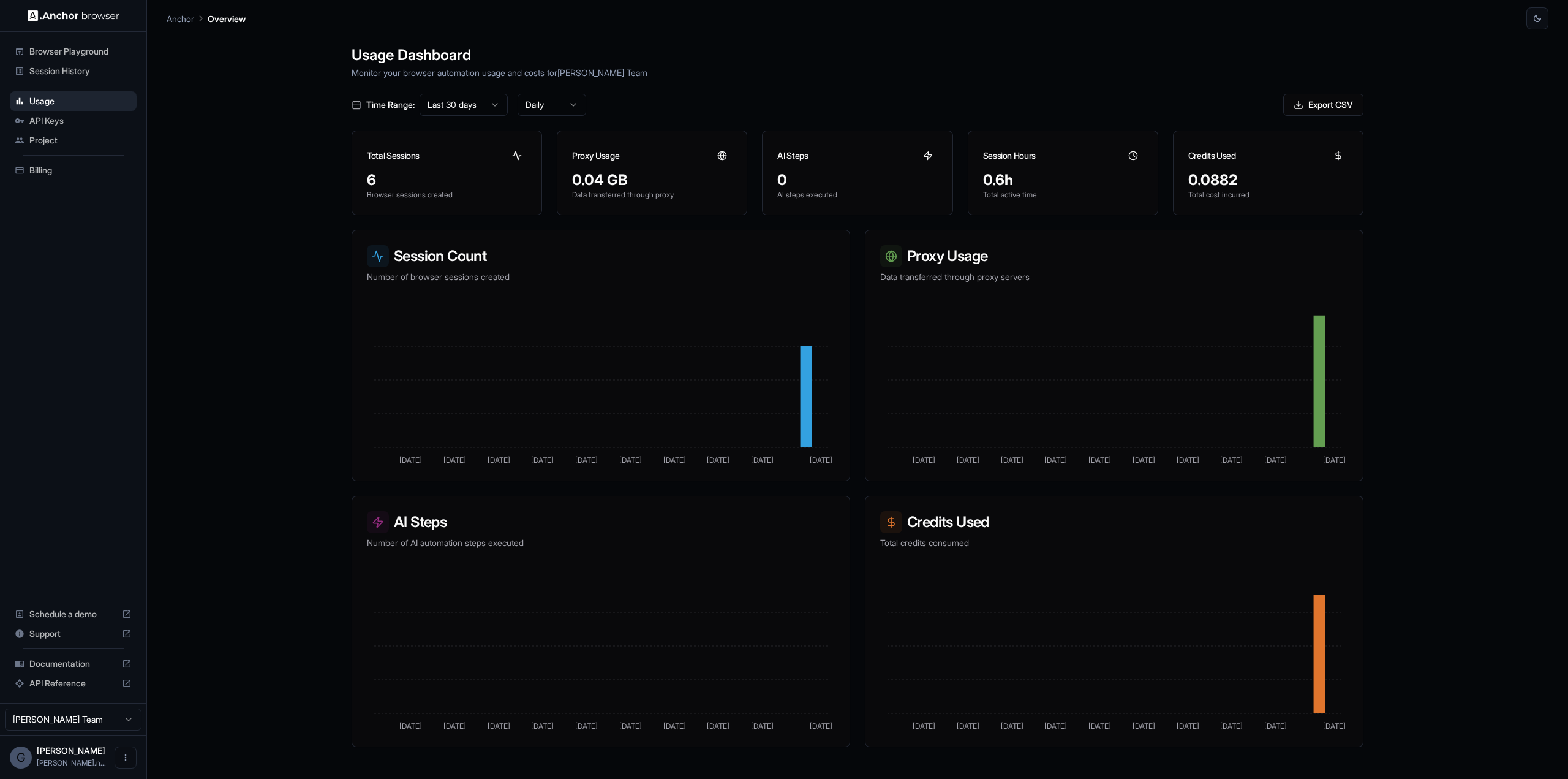
click at [56, 73] on span "Session History" at bounding box center [80, 70] width 102 height 12
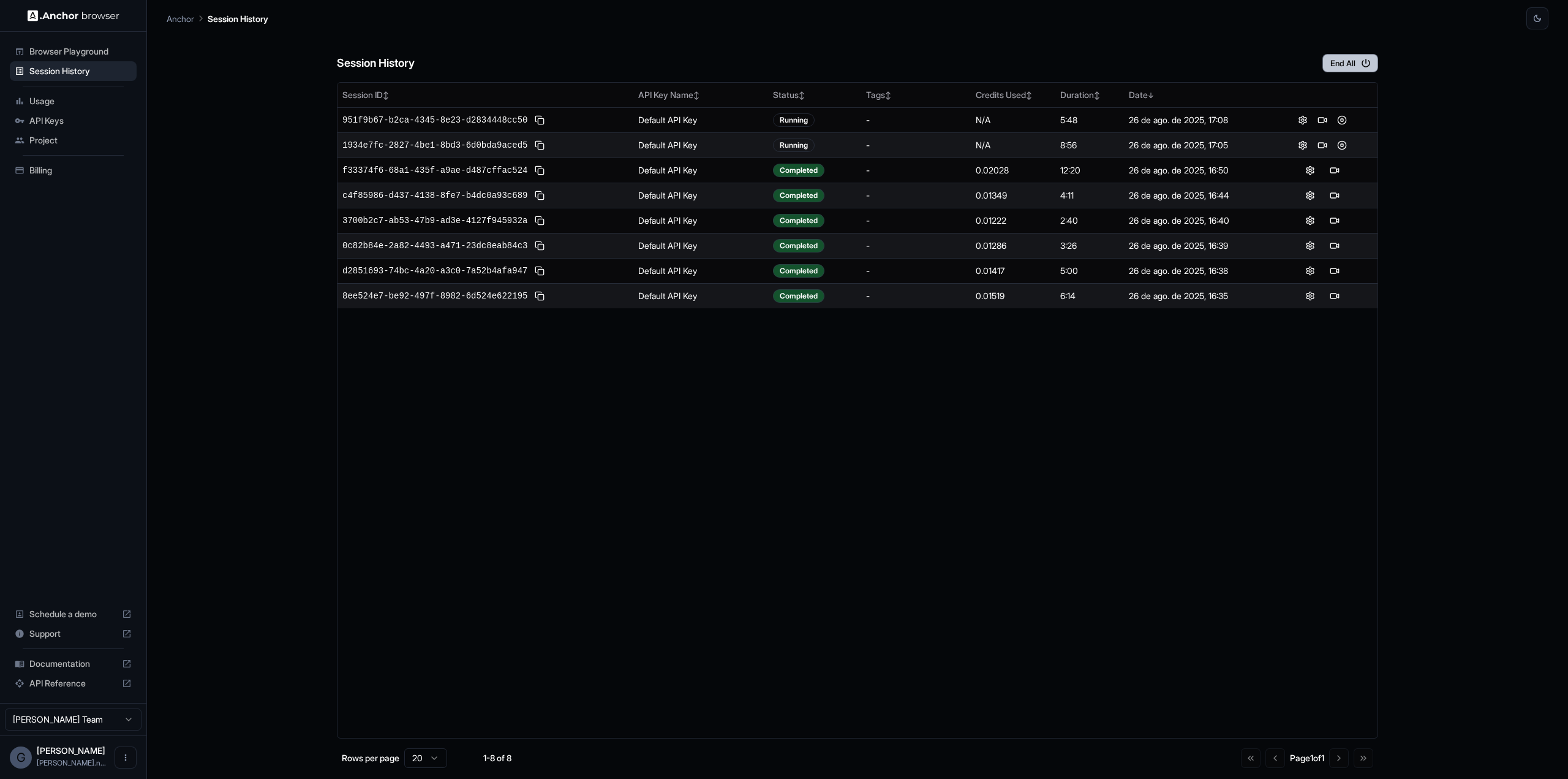
click at [1355, 61] on button "End All" at bounding box center [1350, 63] width 56 height 18
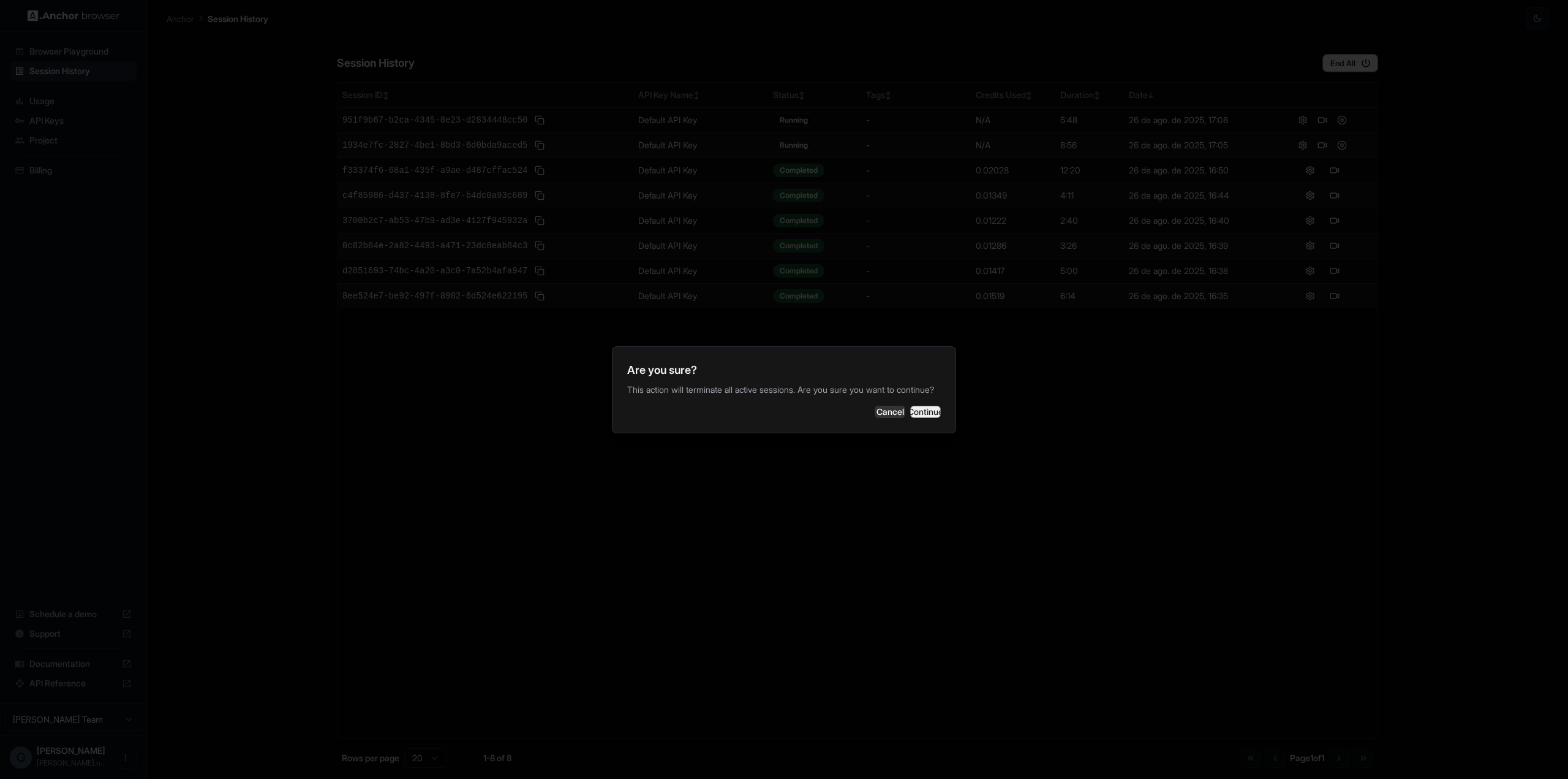
click at [910, 418] on button "Continue" at bounding box center [925, 411] width 30 height 12
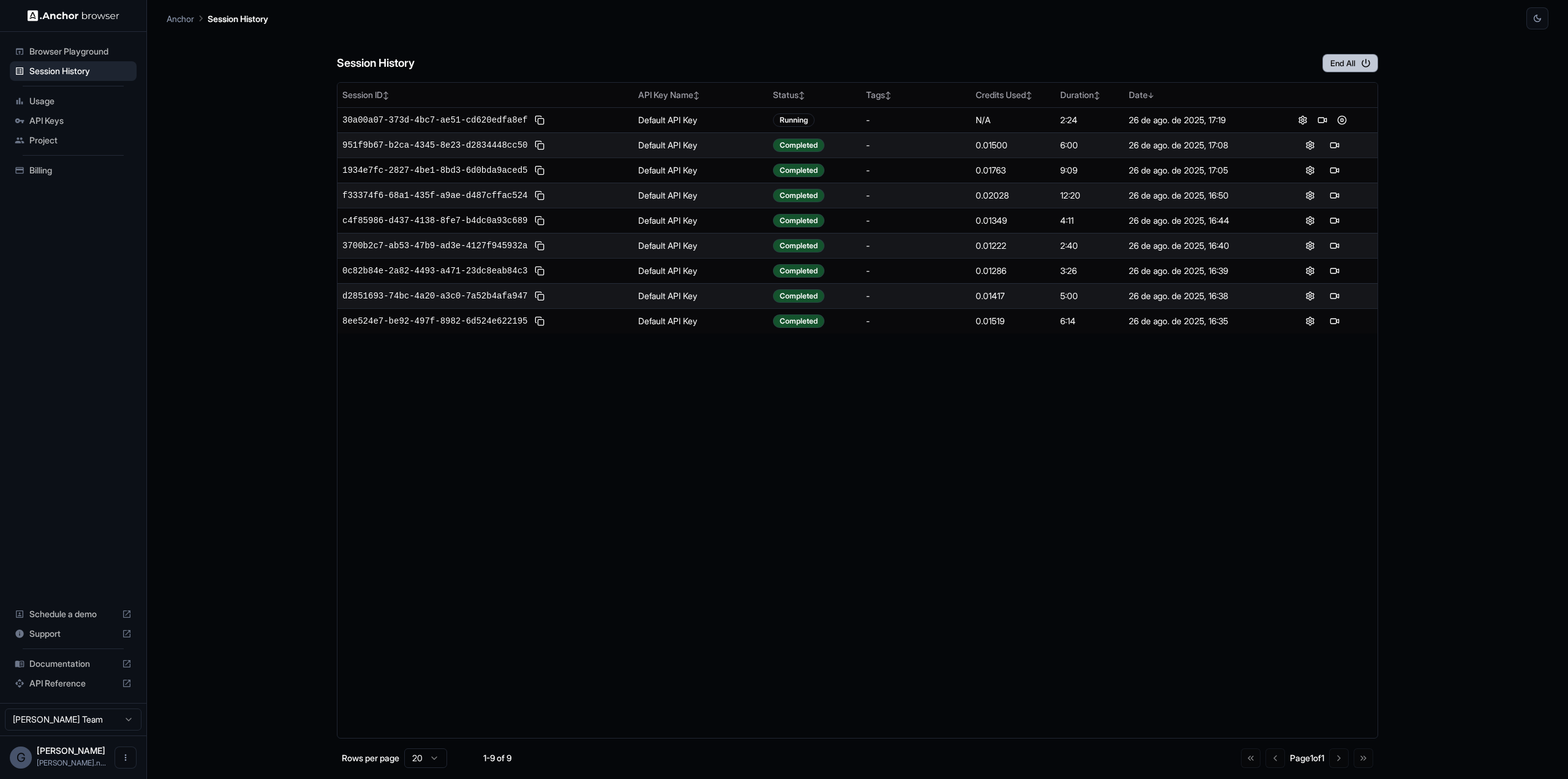
click at [1357, 67] on button "End All" at bounding box center [1350, 63] width 56 height 18
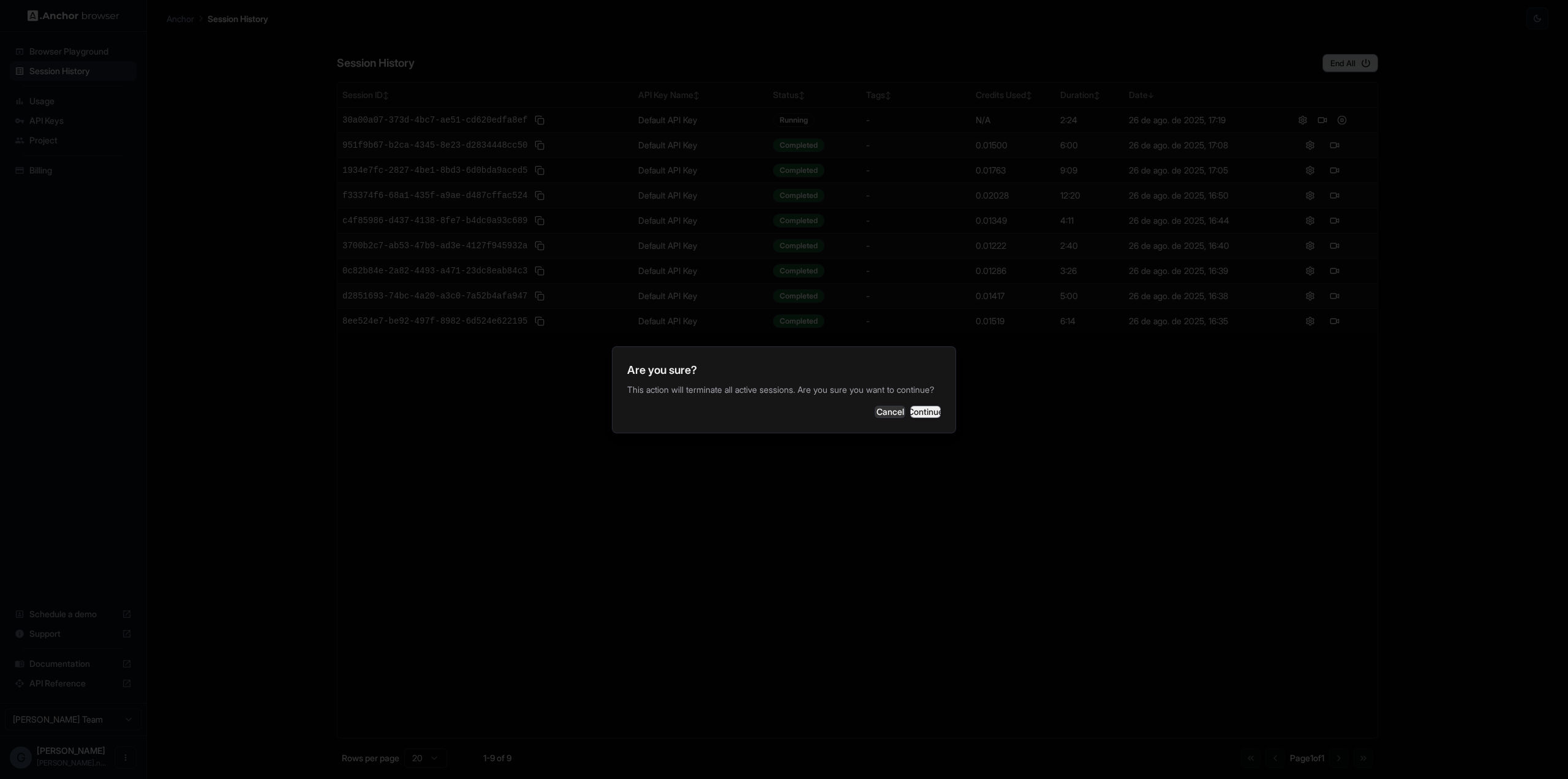
click at [919, 418] on button "Continue" at bounding box center [925, 411] width 30 height 12
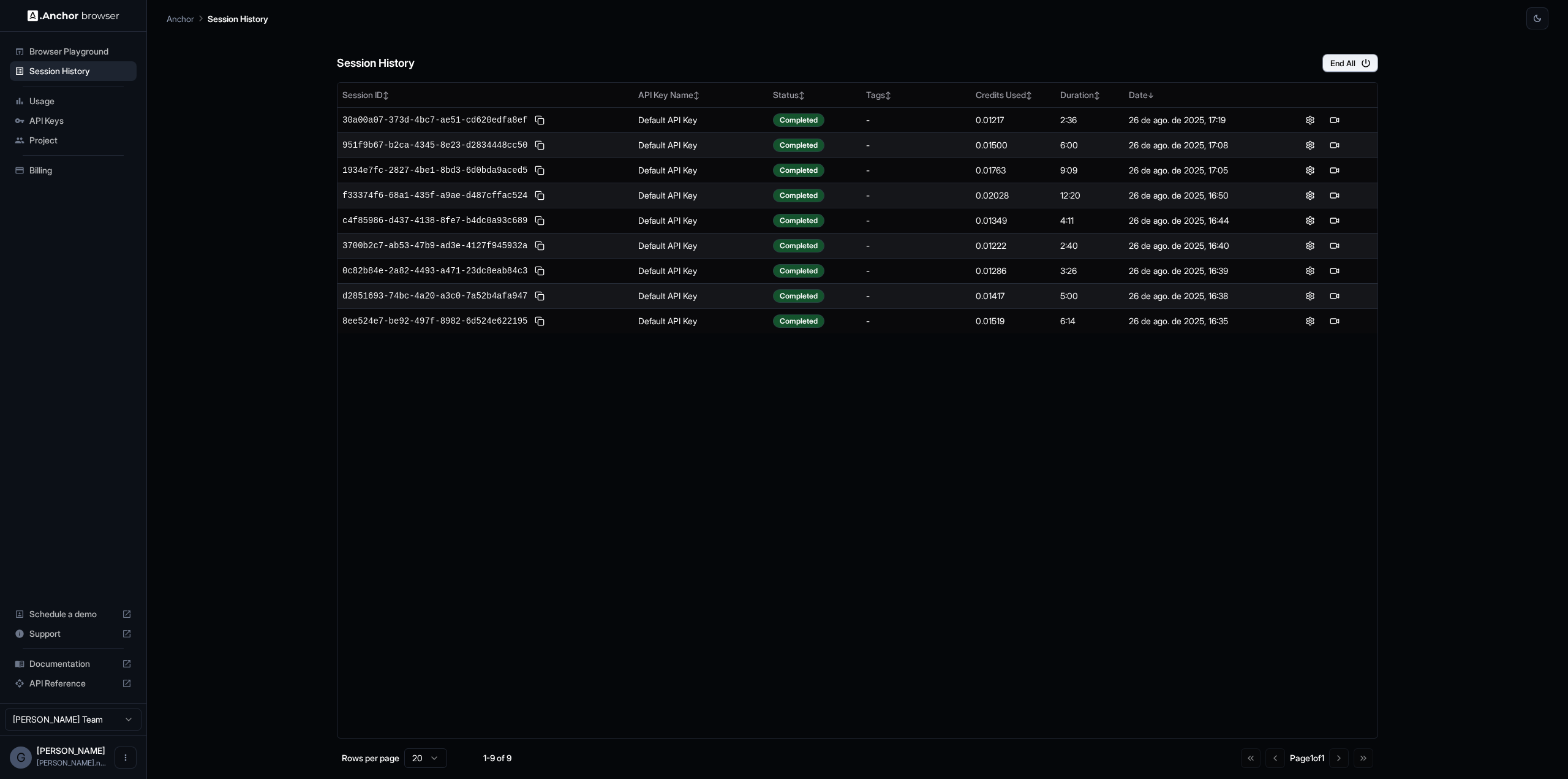
click at [1082, 401] on div "Session ID ↕ API Key Name ↕ Status ↕ Tags ↕ Credits Used ↕ Duration ↕ Date ↓ 30…" at bounding box center [857, 410] width 1041 height 656
click at [1452, 242] on div "Session History End All Session ID ↕ API Key Name ↕ Status ↕ Tags ↕ Credits Use…" at bounding box center [857, 404] width 1382 height 749
click at [977, 54] on div "Session History End All" at bounding box center [857, 51] width 1041 height 43
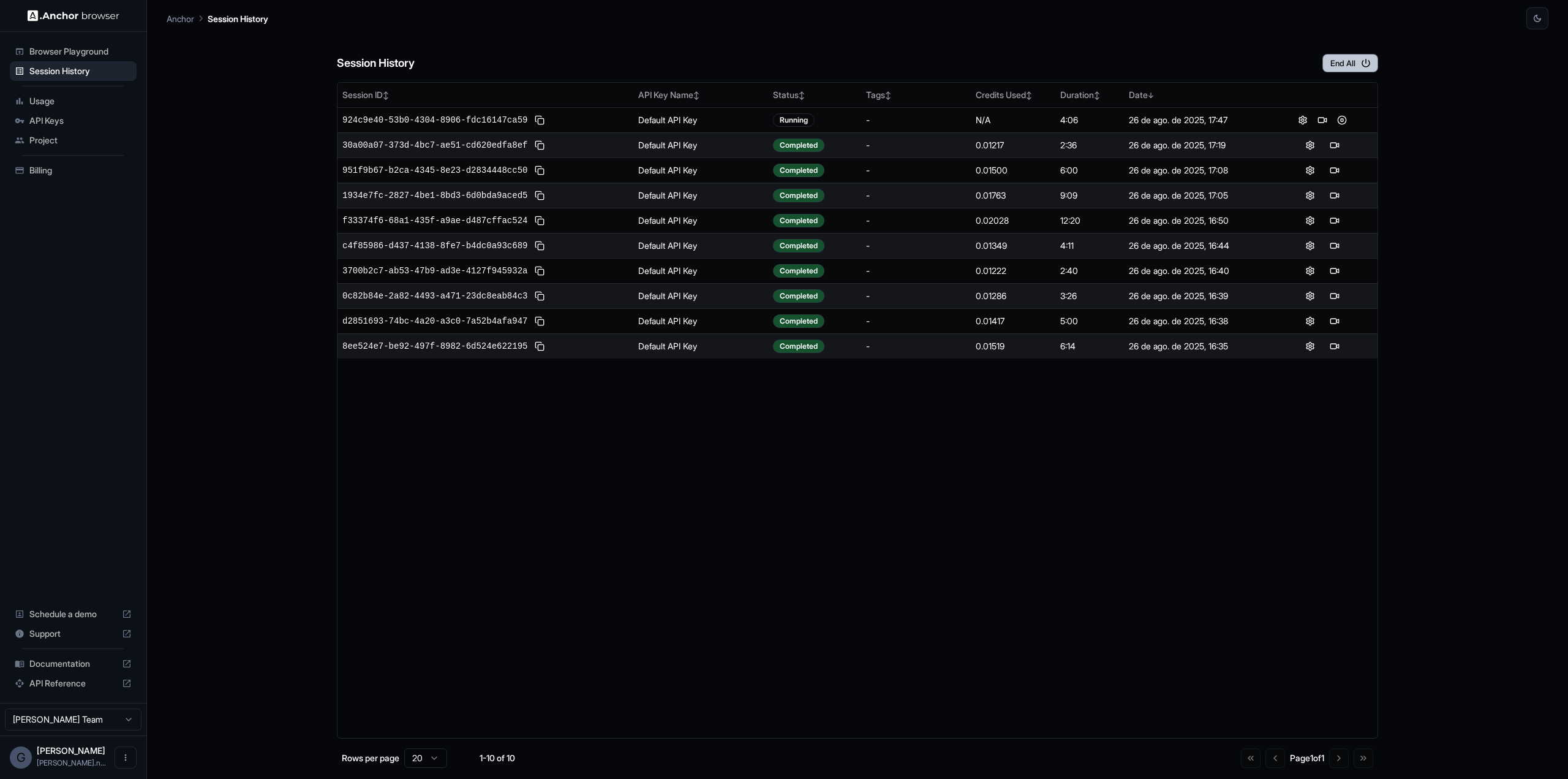
click at [1359, 63] on button "End All" at bounding box center [1350, 63] width 56 height 18
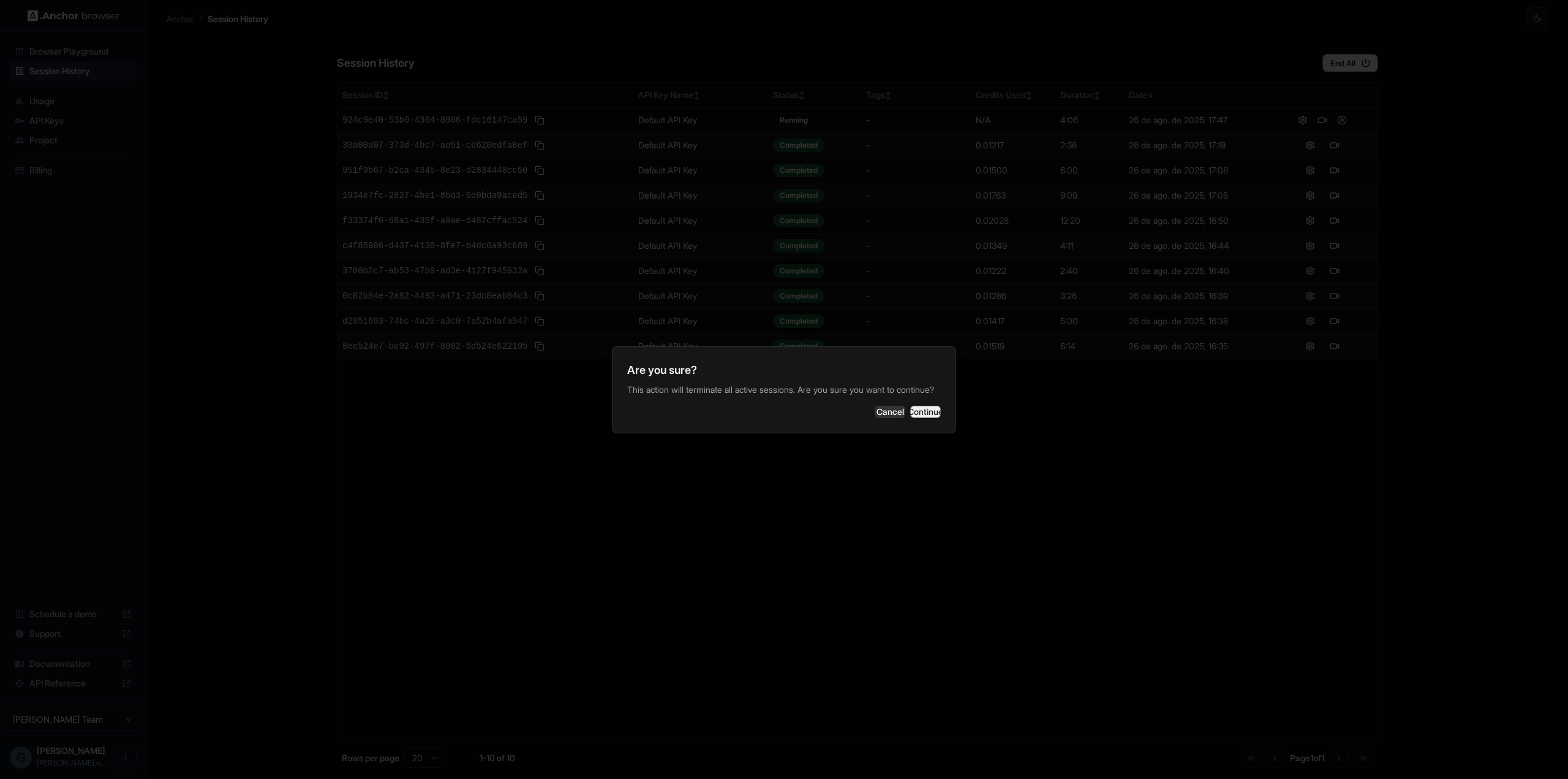
click at [921, 418] on button "Continue" at bounding box center [925, 411] width 30 height 12
